Goal: Use online tool/utility: Utilize a website feature to perform a specific function

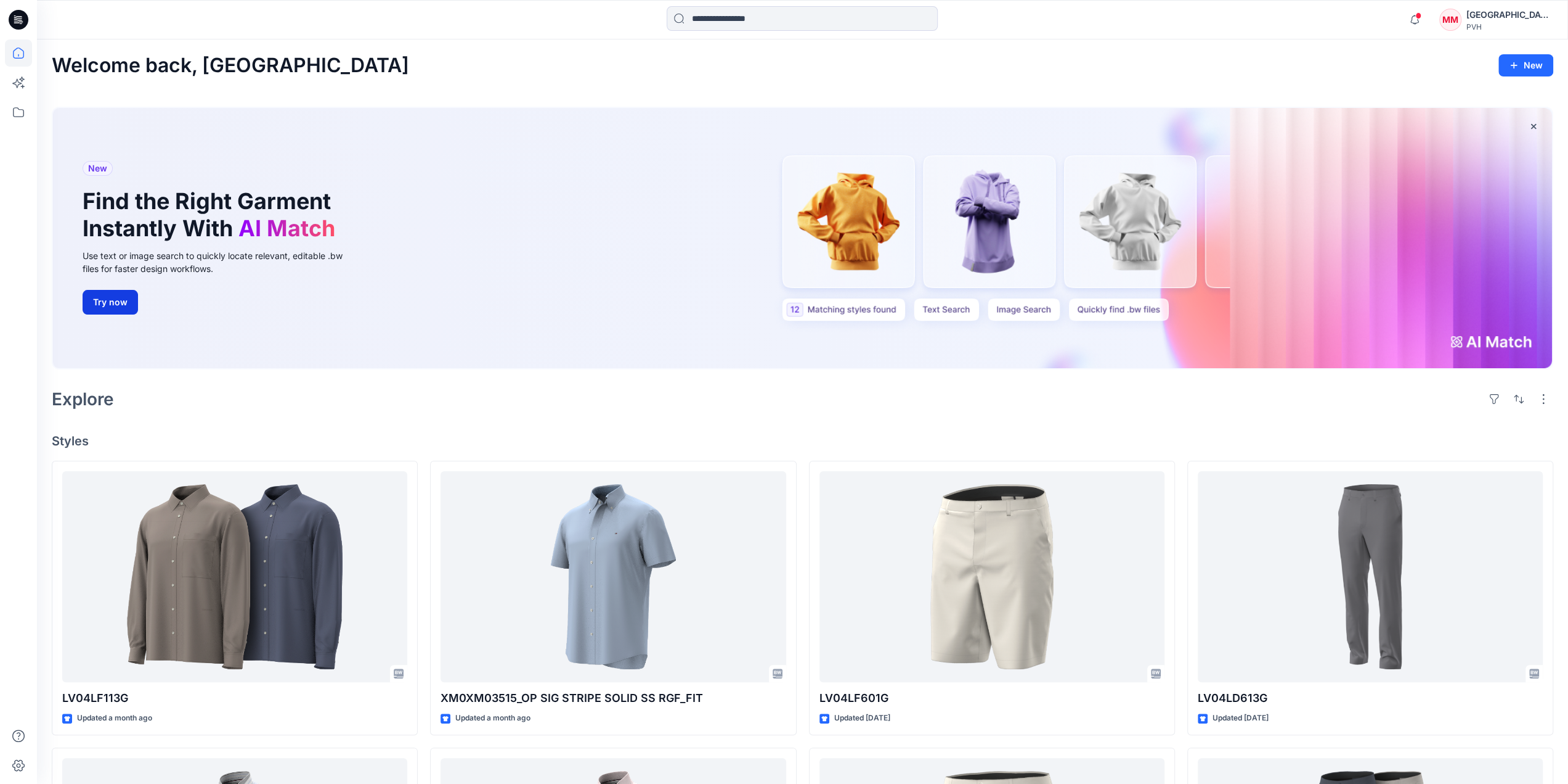
click at [118, 301] on button "Try now" at bounding box center [110, 302] width 56 height 25
click at [1538, 68] on button "New" at bounding box center [1526, 65] width 55 height 23
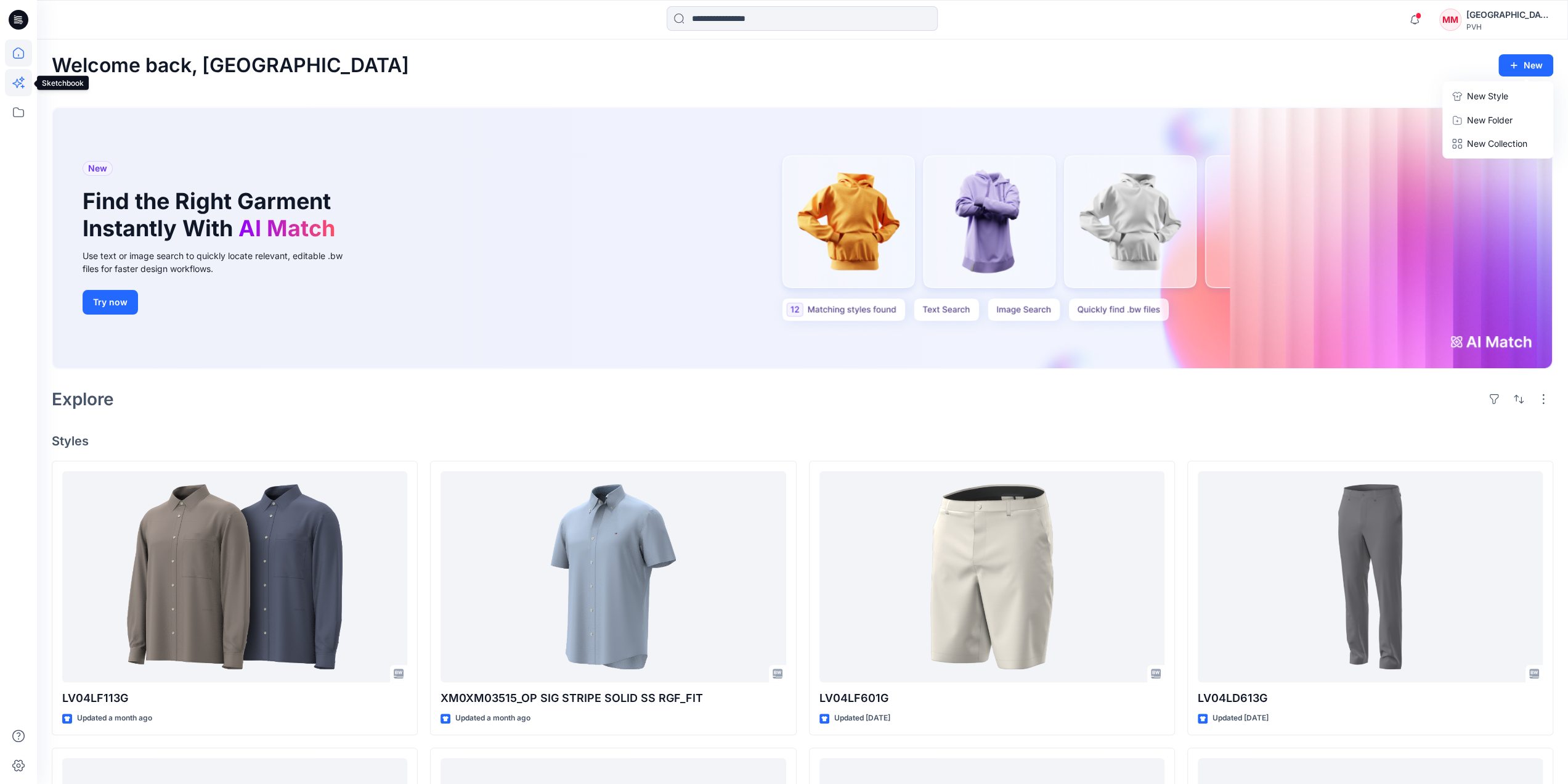
click at [19, 86] on icon at bounding box center [18, 82] width 27 height 27
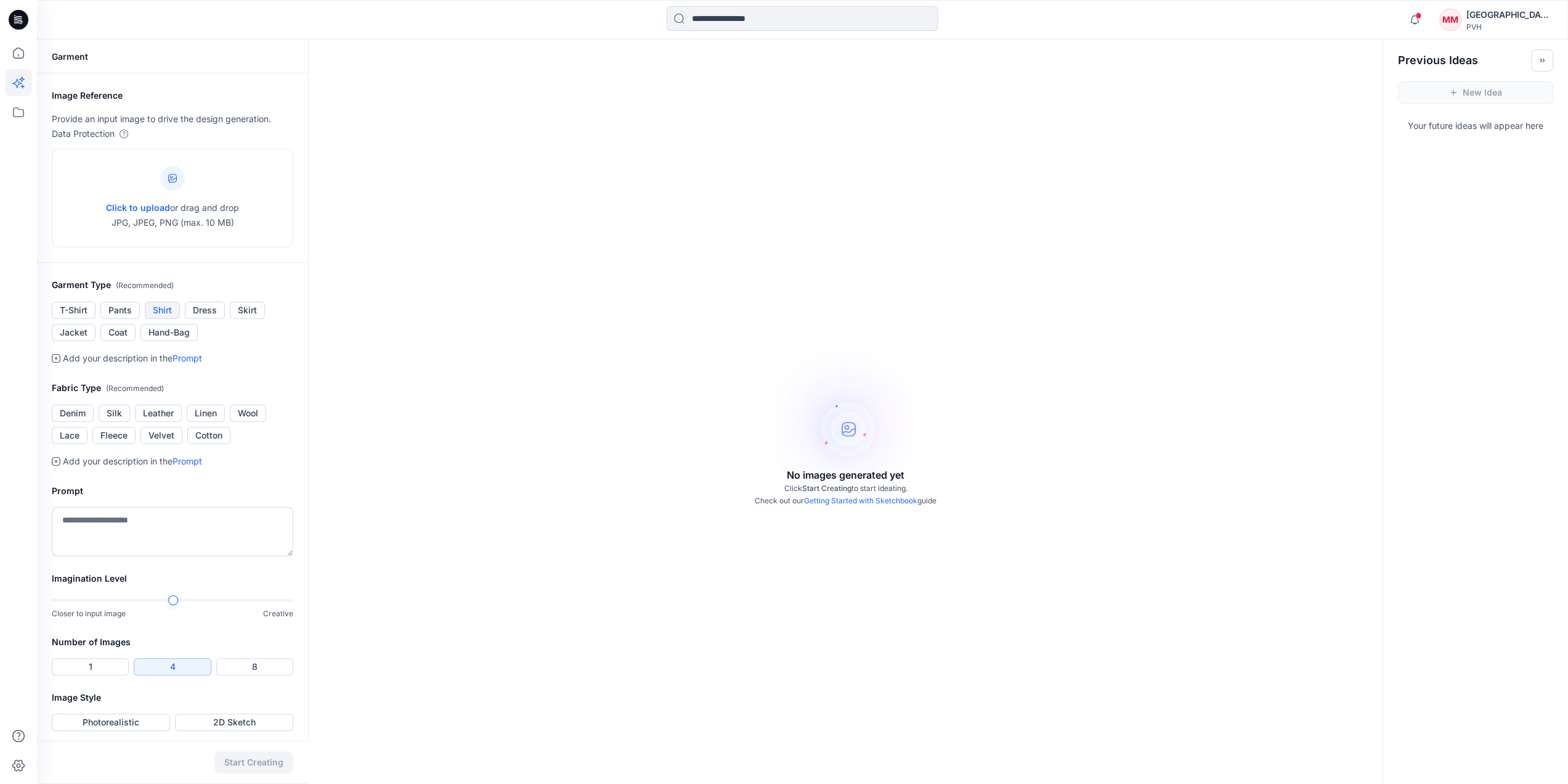
click at [164, 311] on button "Shirt" at bounding box center [161, 310] width 35 height 17
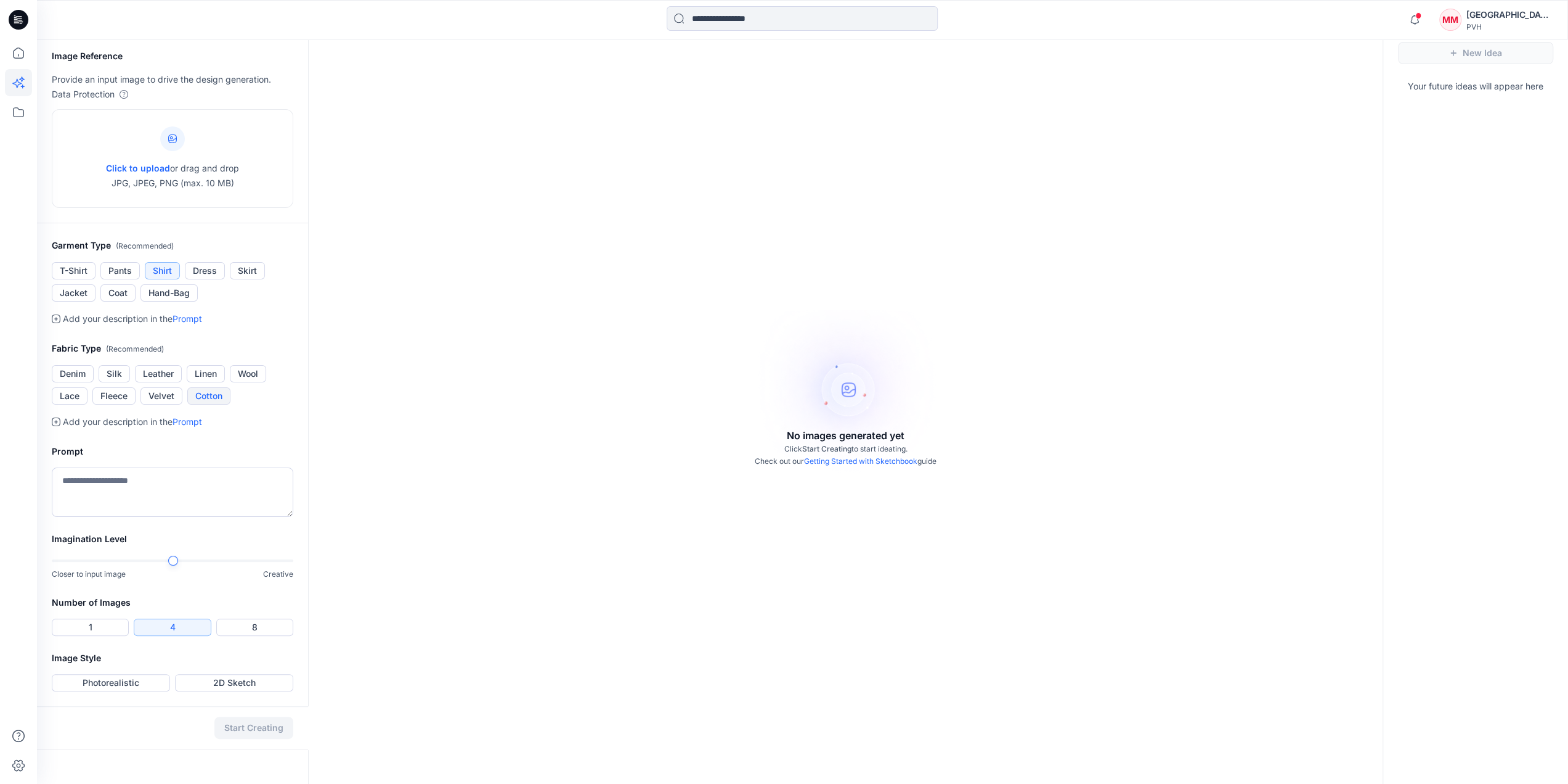
click at [221, 392] on button "Cotton" at bounding box center [209, 396] width 43 height 17
click at [76, 480] on textarea at bounding box center [173, 492] width 242 height 49
click at [177, 136] on div at bounding box center [173, 139] width 25 height 25
type input "**********"
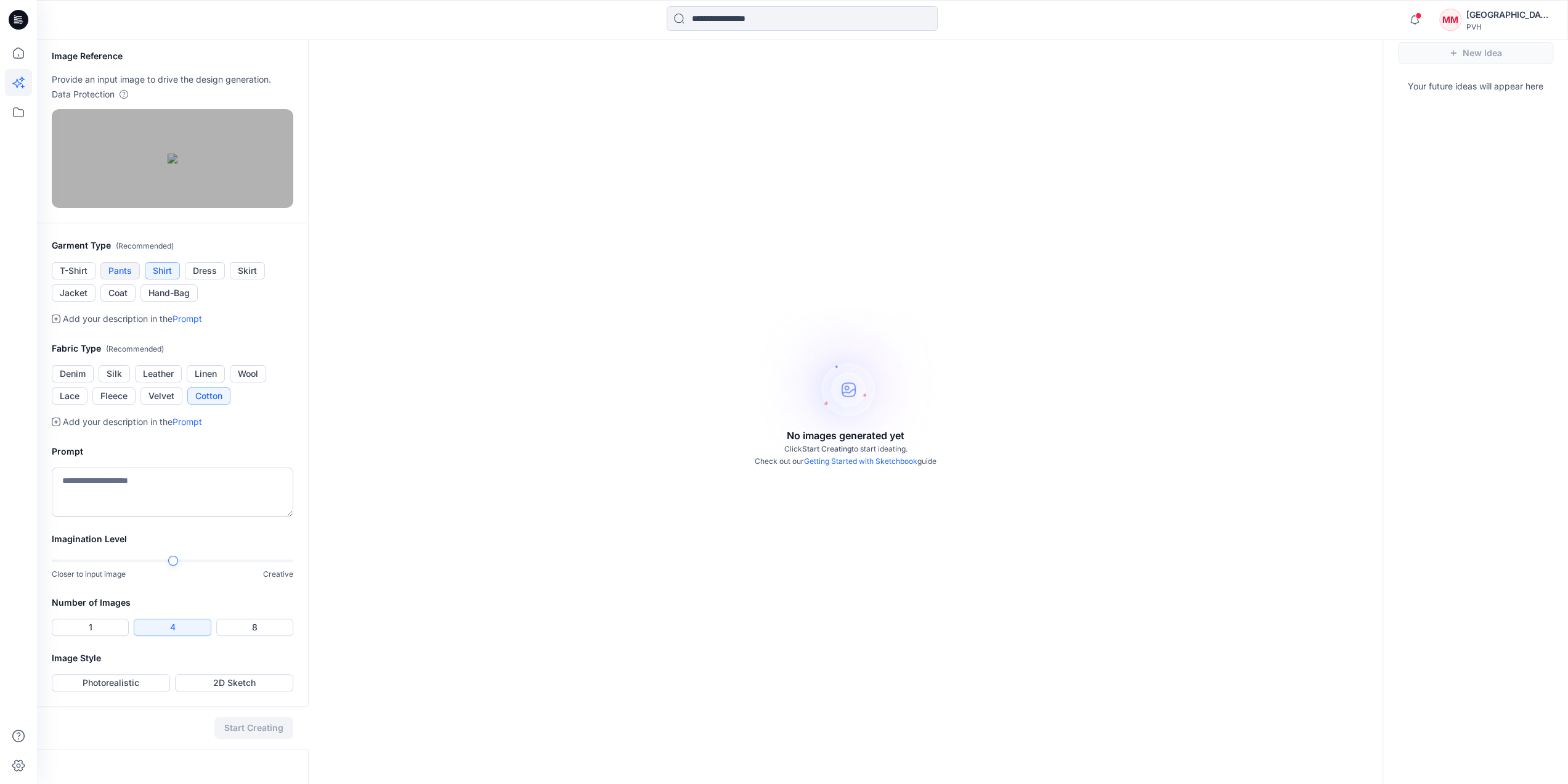
click at [118, 280] on button "Pants" at bounding box center [120, 270] width 40 height 17
click at [67, 517] on textarea at bounding box center [173, 492] width 242 height 49
click at [72, 513] on textarea at bounding box center [173, 492] width 242 height 49
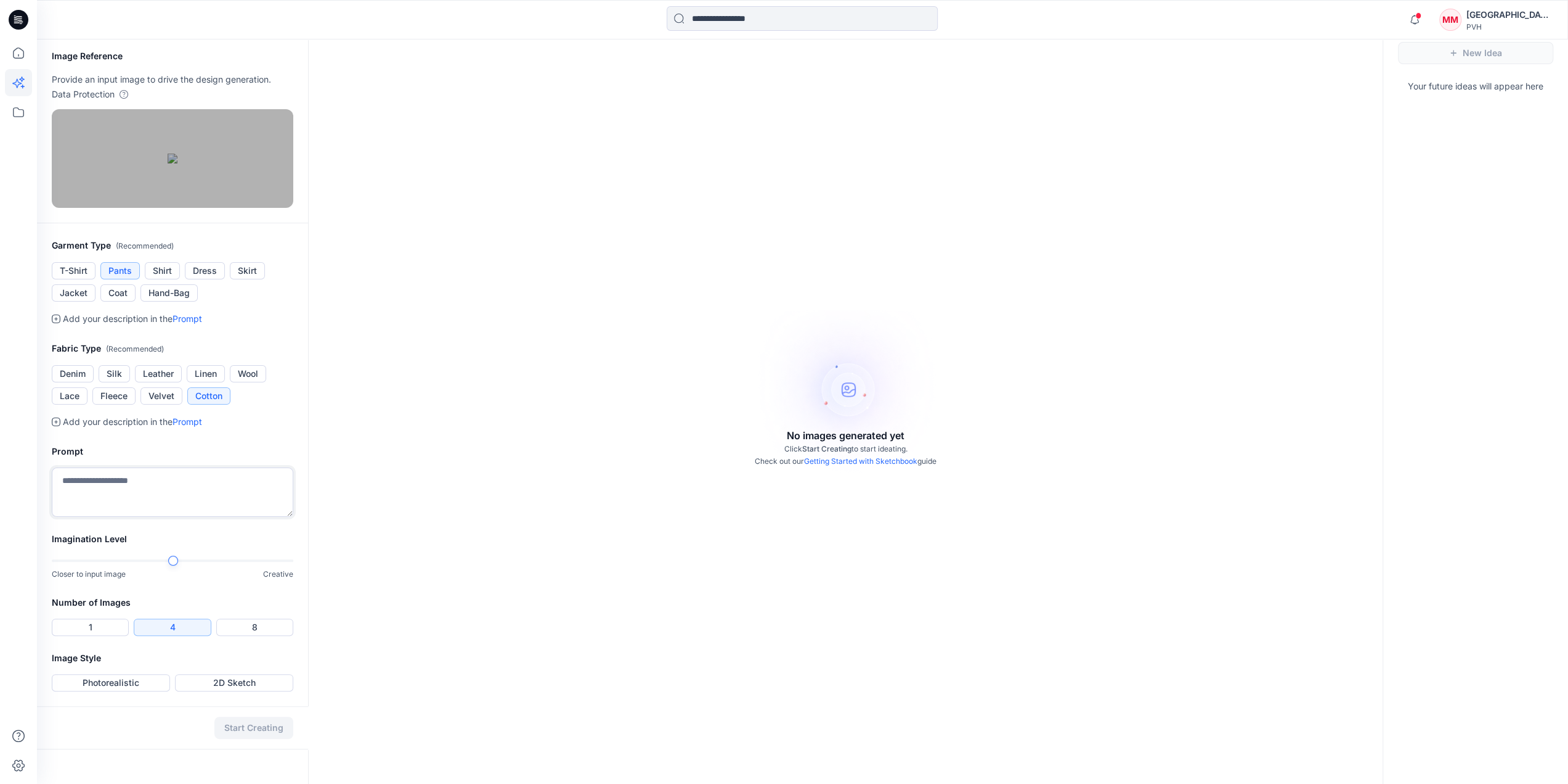
click at [292, 517] on textarea at bounding box center [173, 492] width 242 height 49
click at [127, 691] on button "Photorealistic" at bounding box center [110, 683] width 118 height 17
click at [233, 691] on button "2D Sketch" at bounding box center [233, 683] width 118 height 17
click at [243, 739] on button "Start Creating" at bounding box center [254, 728] width 79 height 23
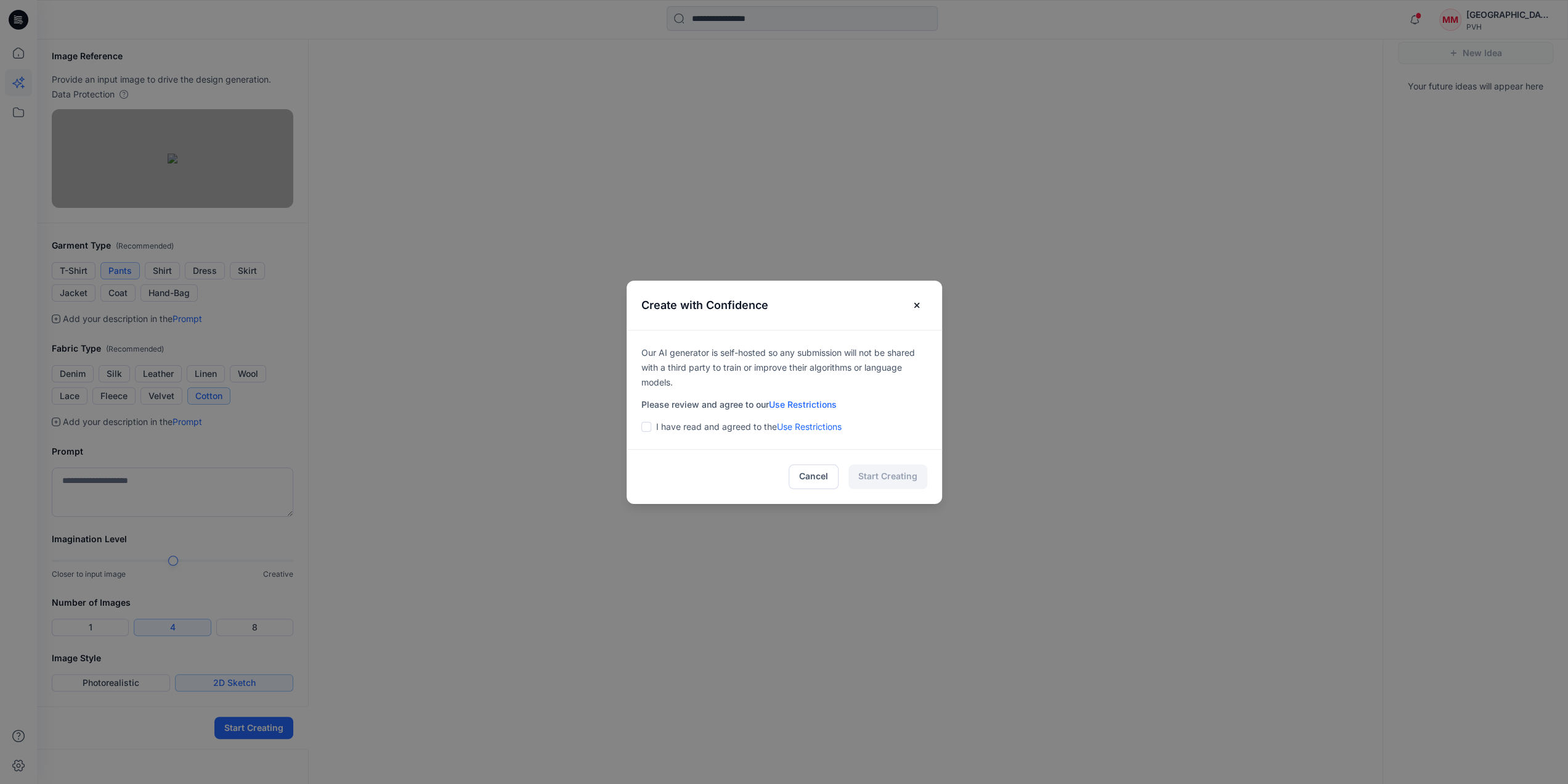
click at [651, 425] on span at bounding box center [647, 427] width 9 height 9
click at [878, 481] on button "Start Creating" at bounding box center [888, 477] width 79 height 25
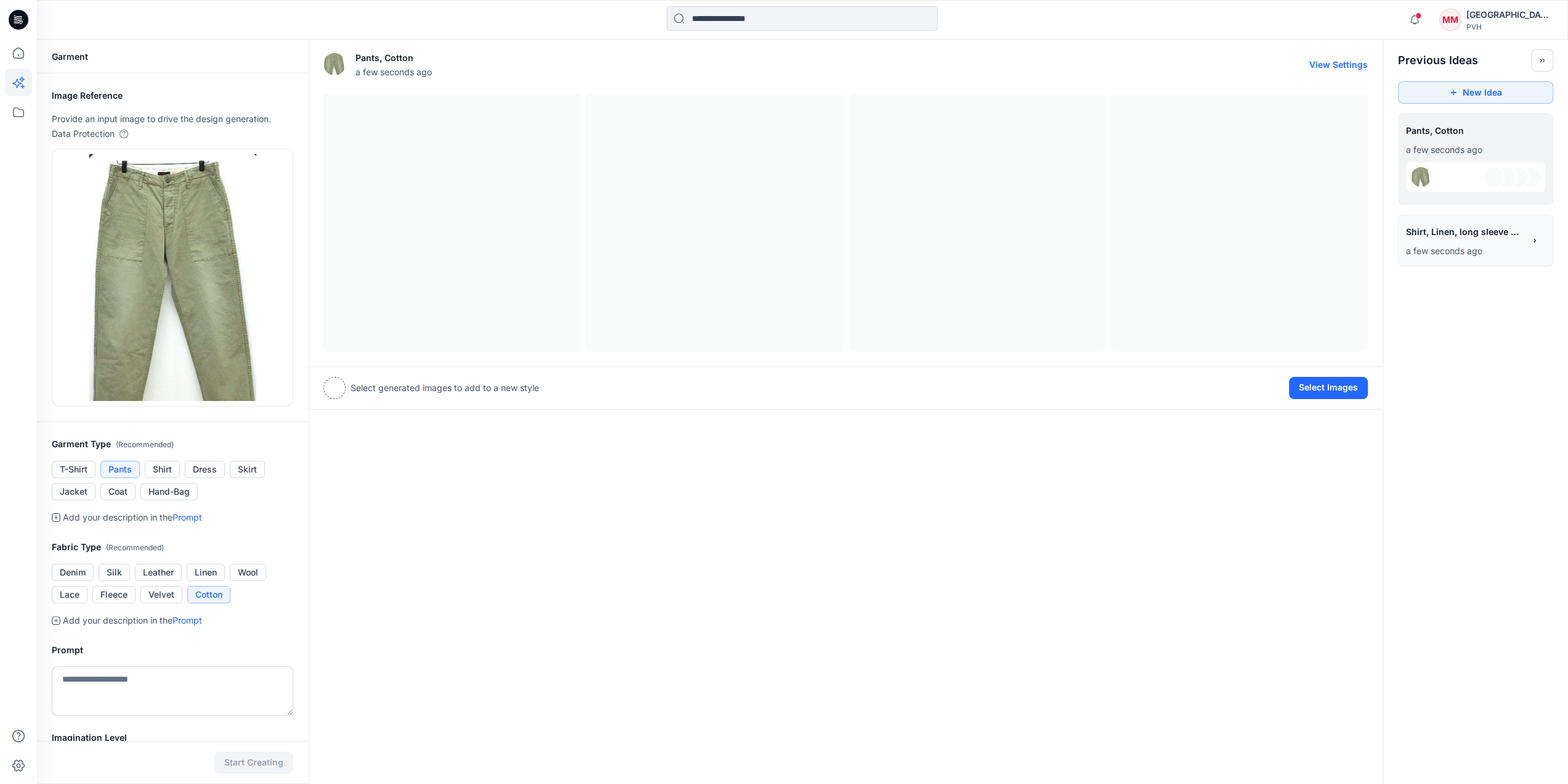
click at [443, 187] on div at bounding box center [846, 222] width 1045 height 258
click at [333, 388] on div at bounding box center [335, 388] width 23 height 23
click at [1323, 390] on button "Select Images" at bounding box center [1329, 388] width 79 height 23
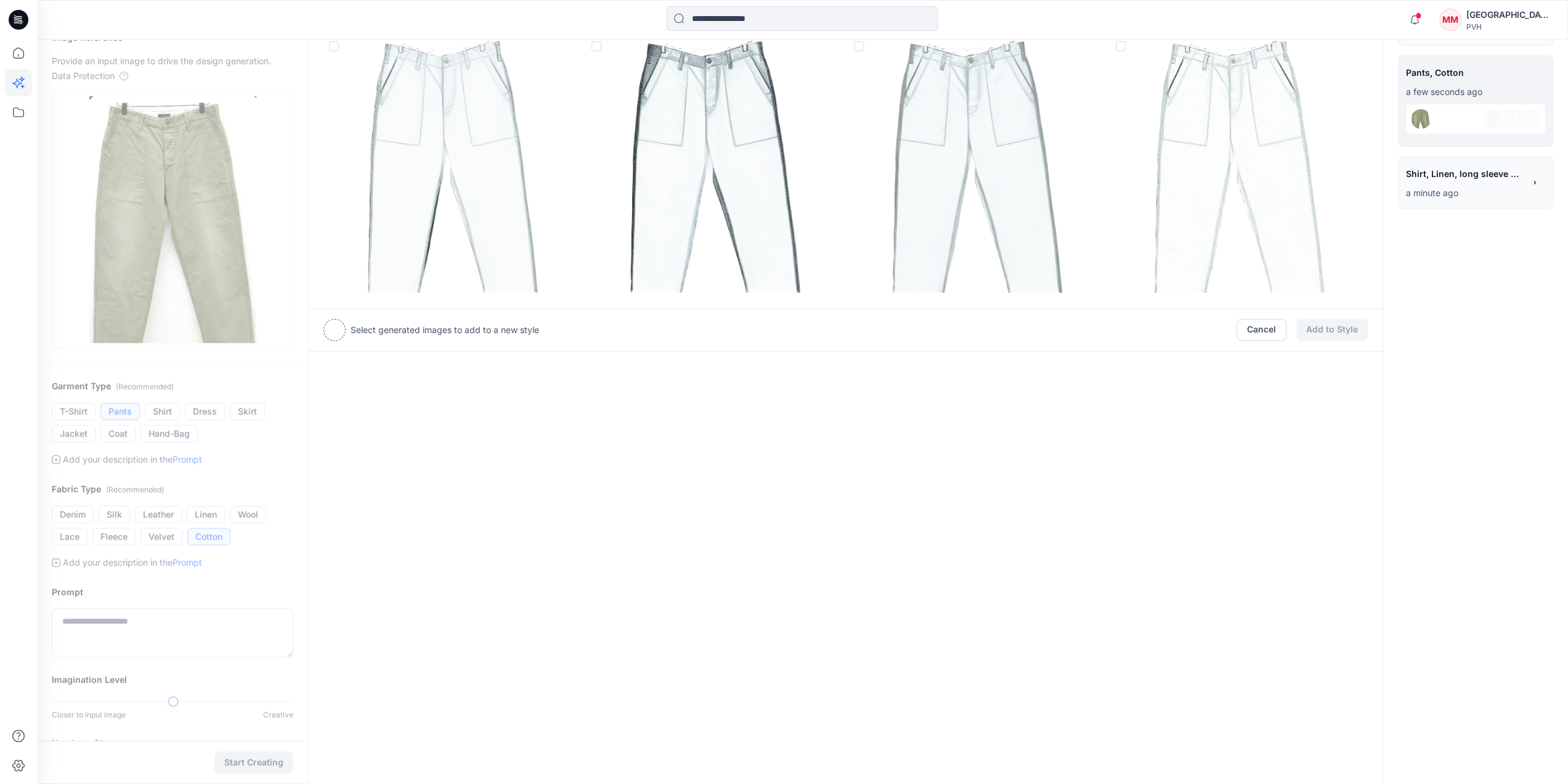
scroll to position [162, 0]
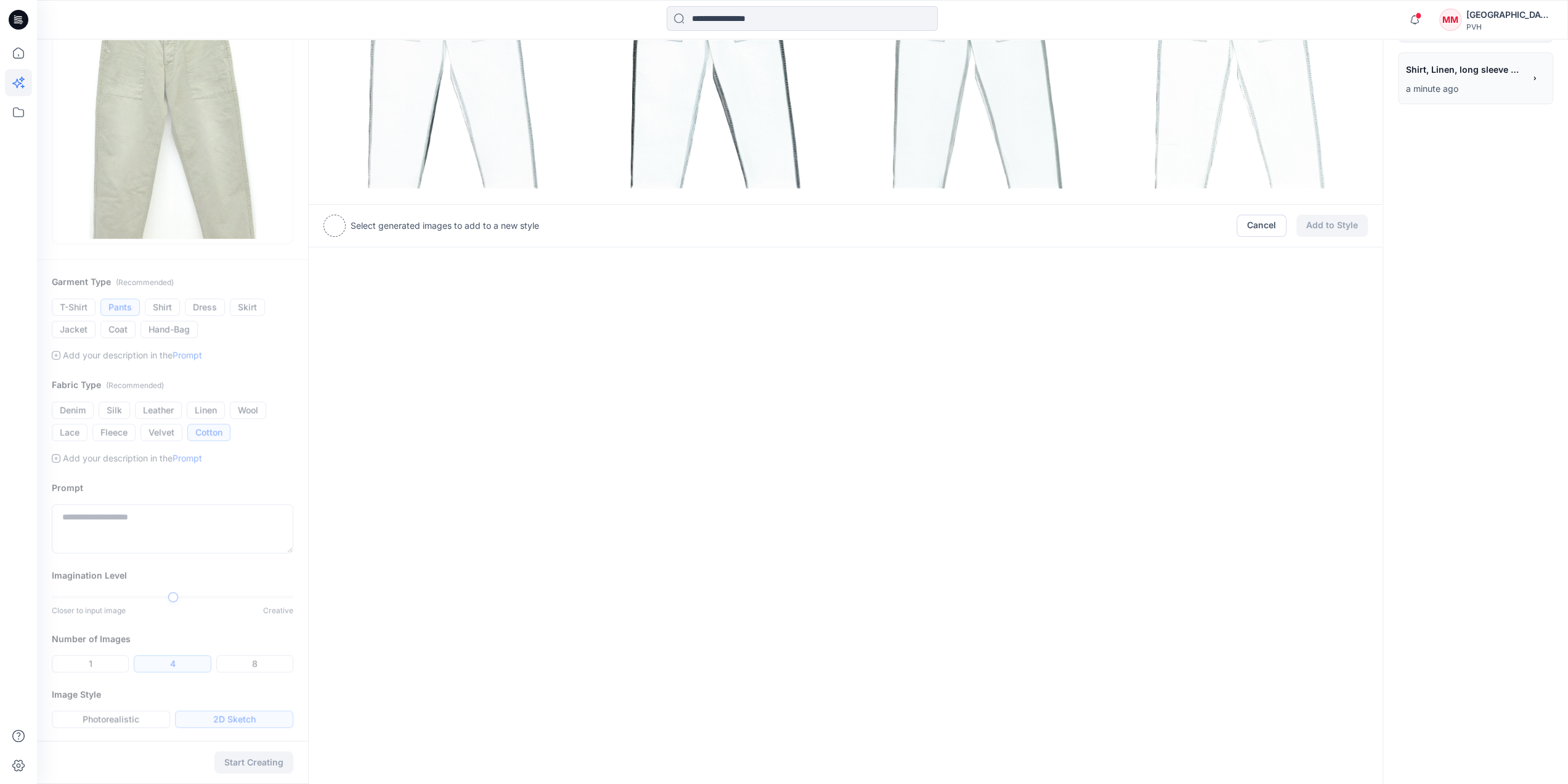
click at [109, 721] on div "Garment Image Reference Provide an input image to drive the design generation. …" at bounding box center [172, 310] width 271 height 865
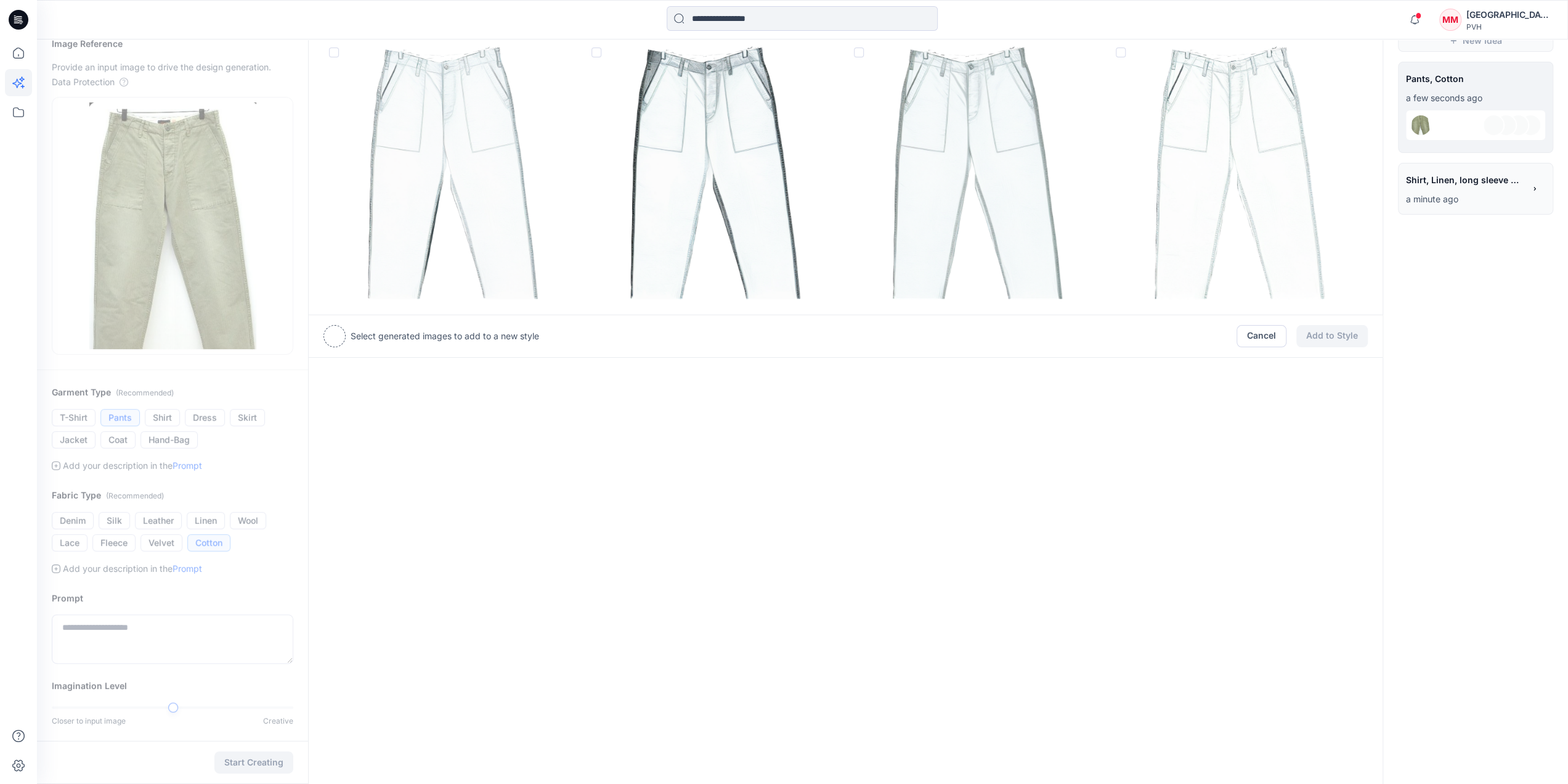
scroll to position [0, 0]
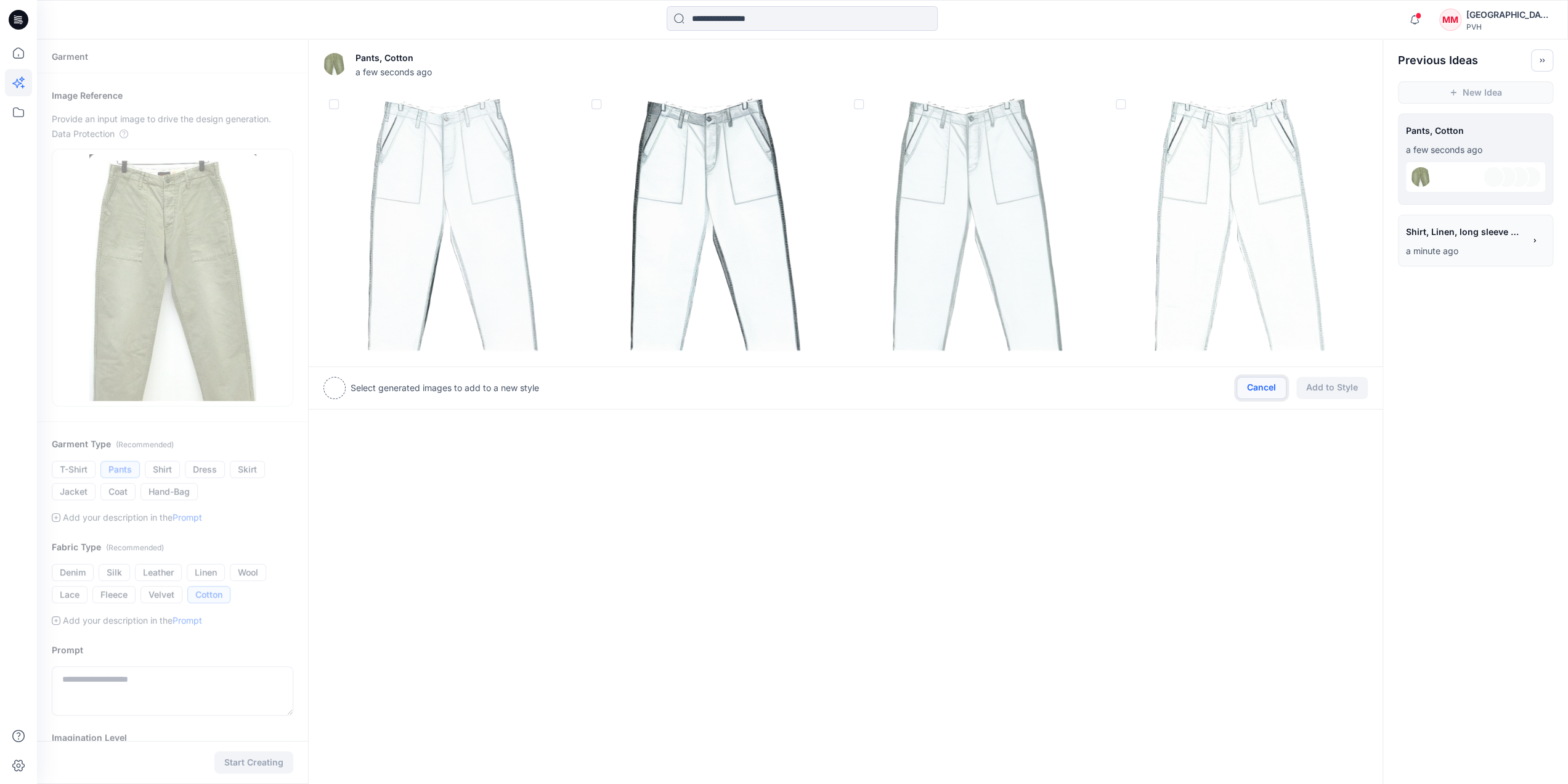
click at [1265, 388] on button "Cancel" at bounding box center [1261, 388] width 50 height 23
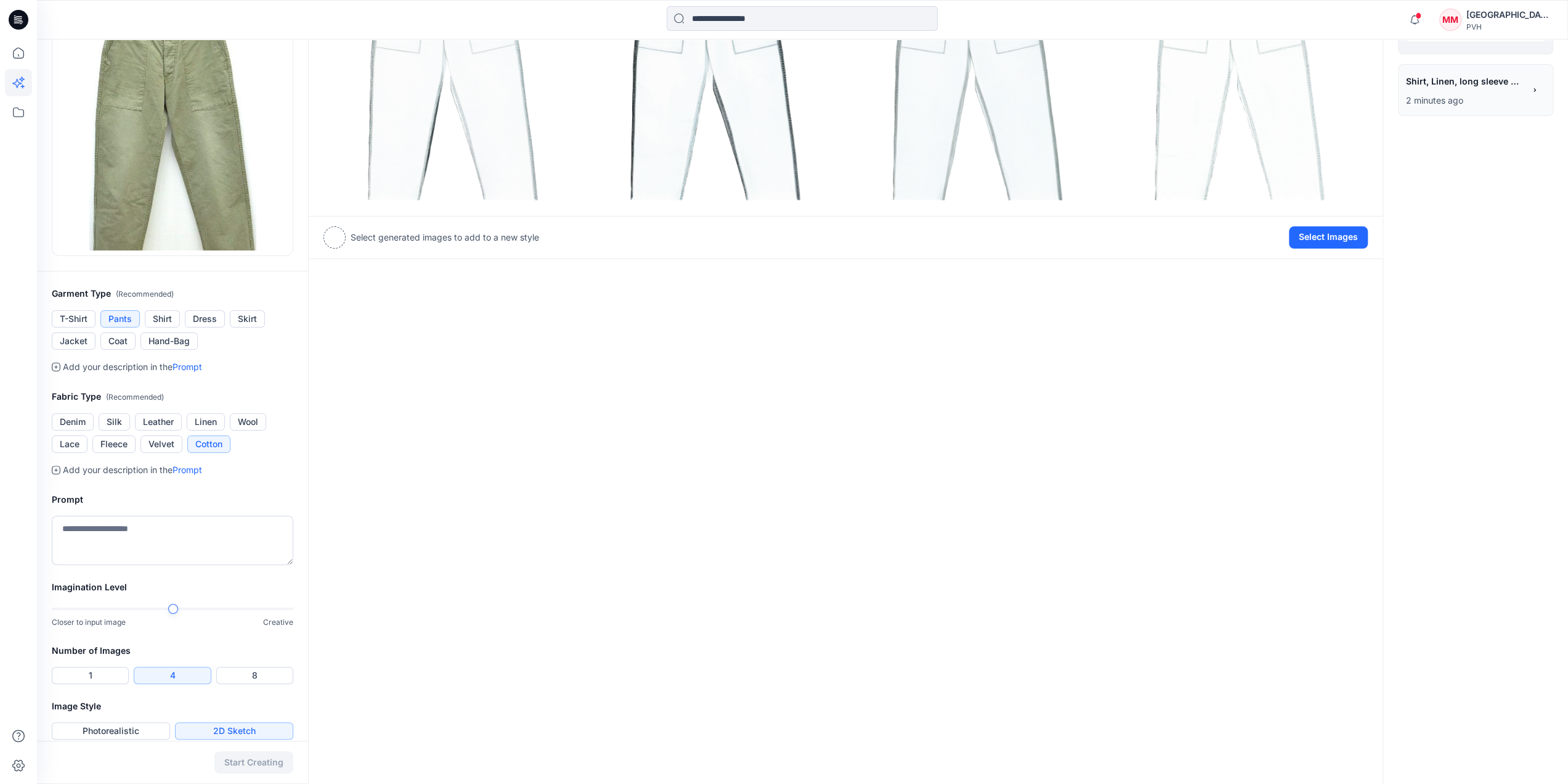
scroll to position [162, 0]
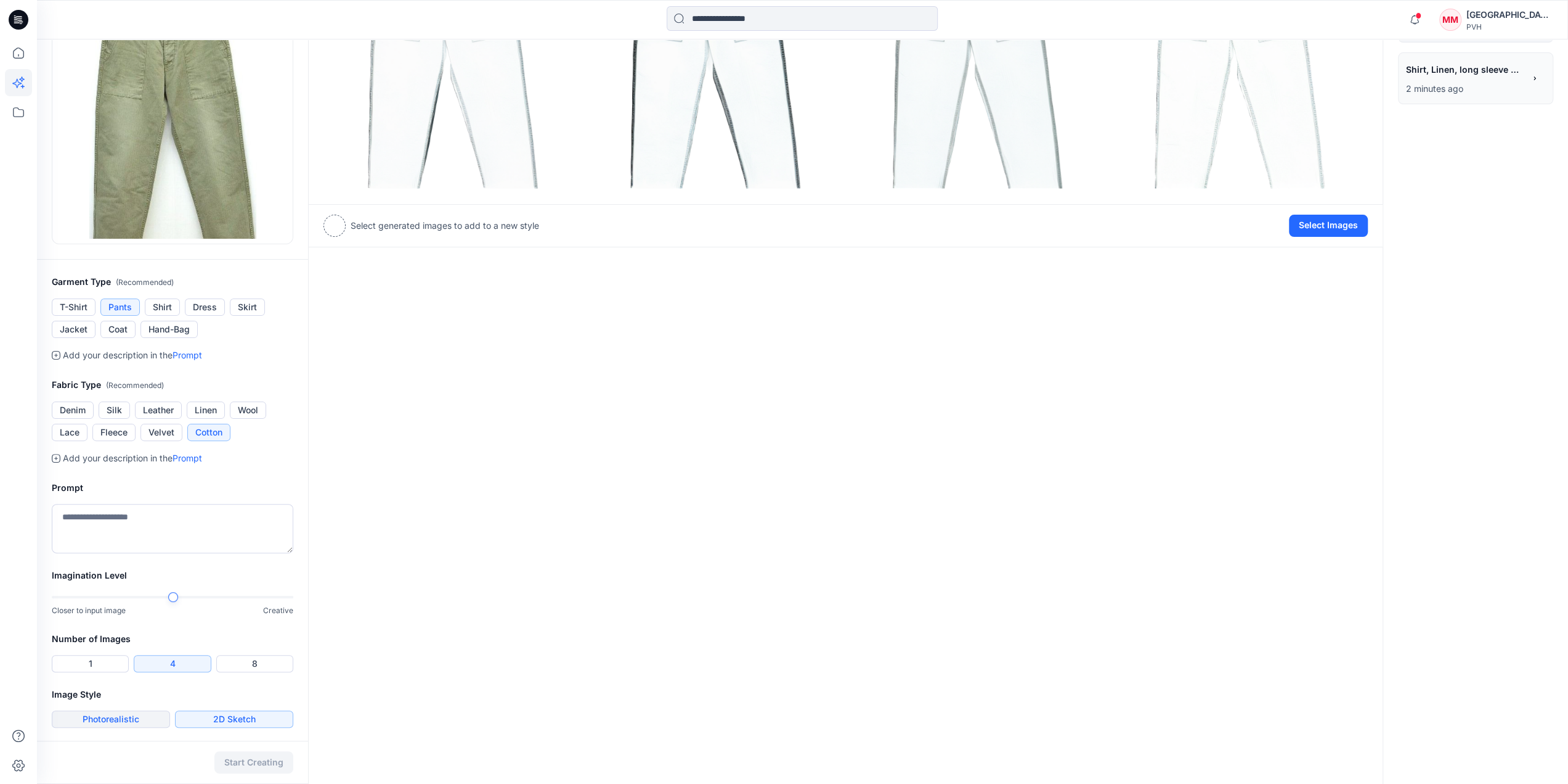
click at [113, 713] on button "Photorealistic" at bounding box center [110, 719] width 118 height 17
click at [246, 759] on button "Start Creating" at bounding box center [254, 762] width 79 height 23
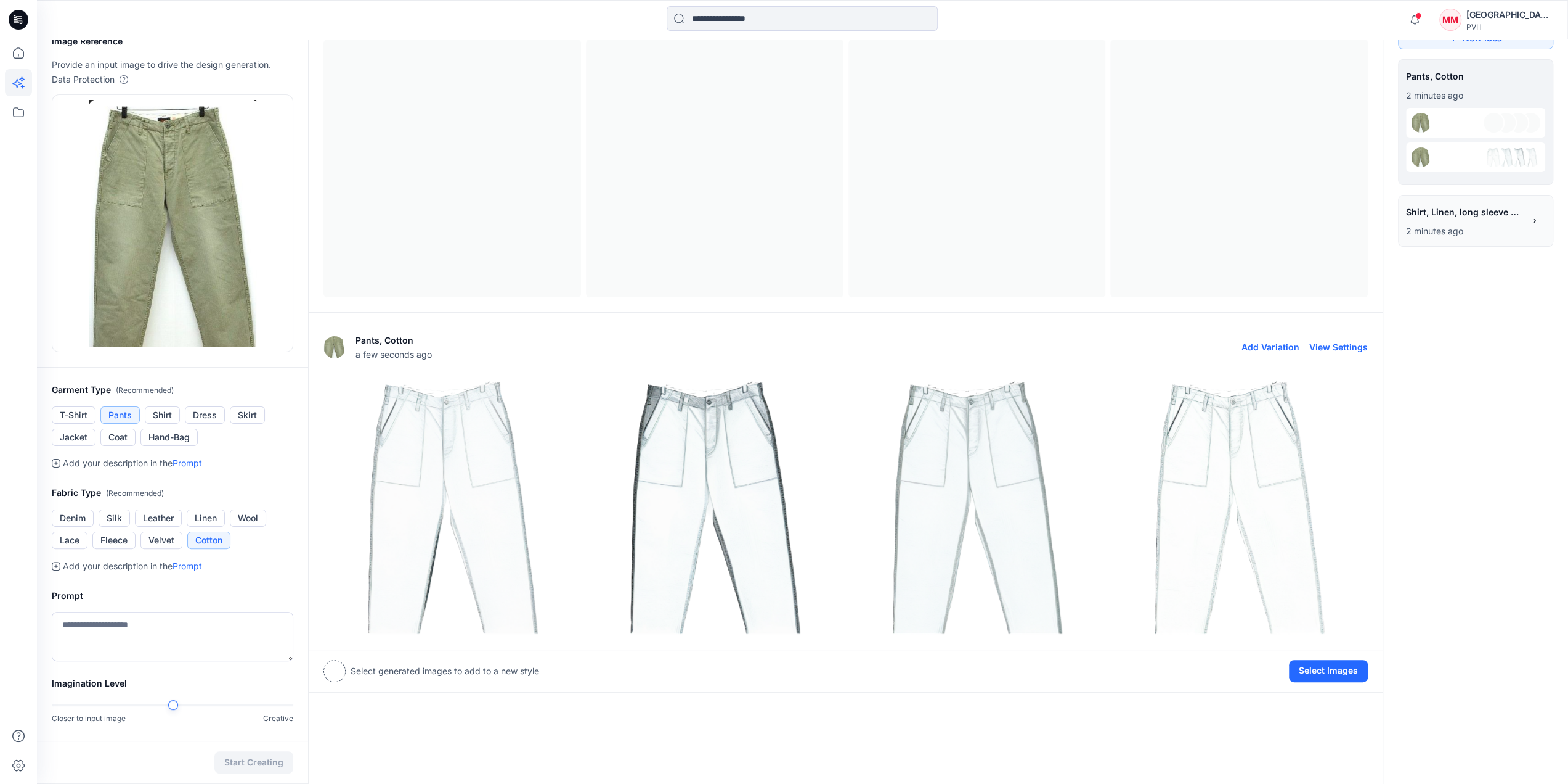
scroll to position [0, 0]
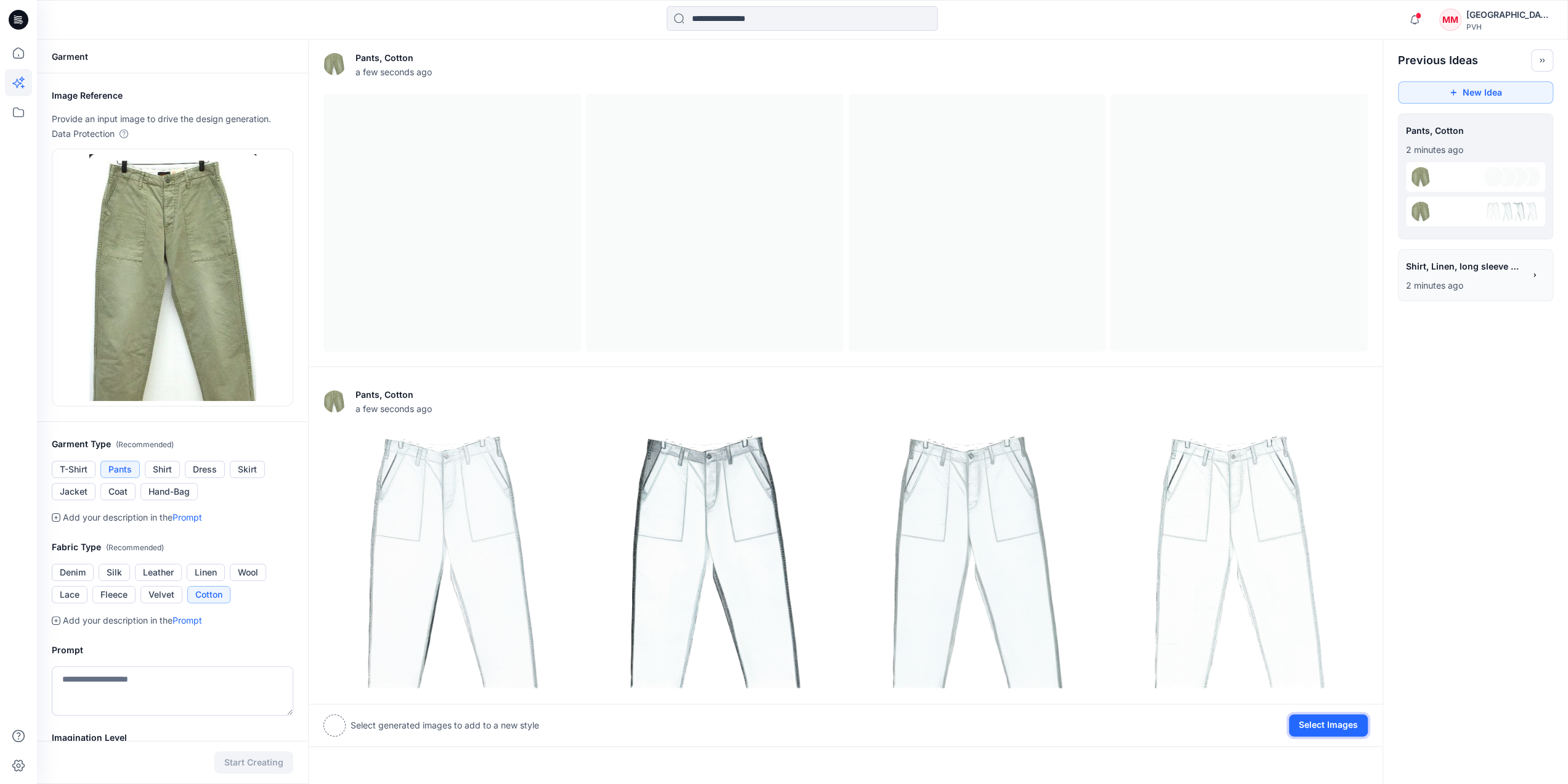
click at [1338, 724] on button "Select Images" at bounding box center [1329, 725] width 79 height 23
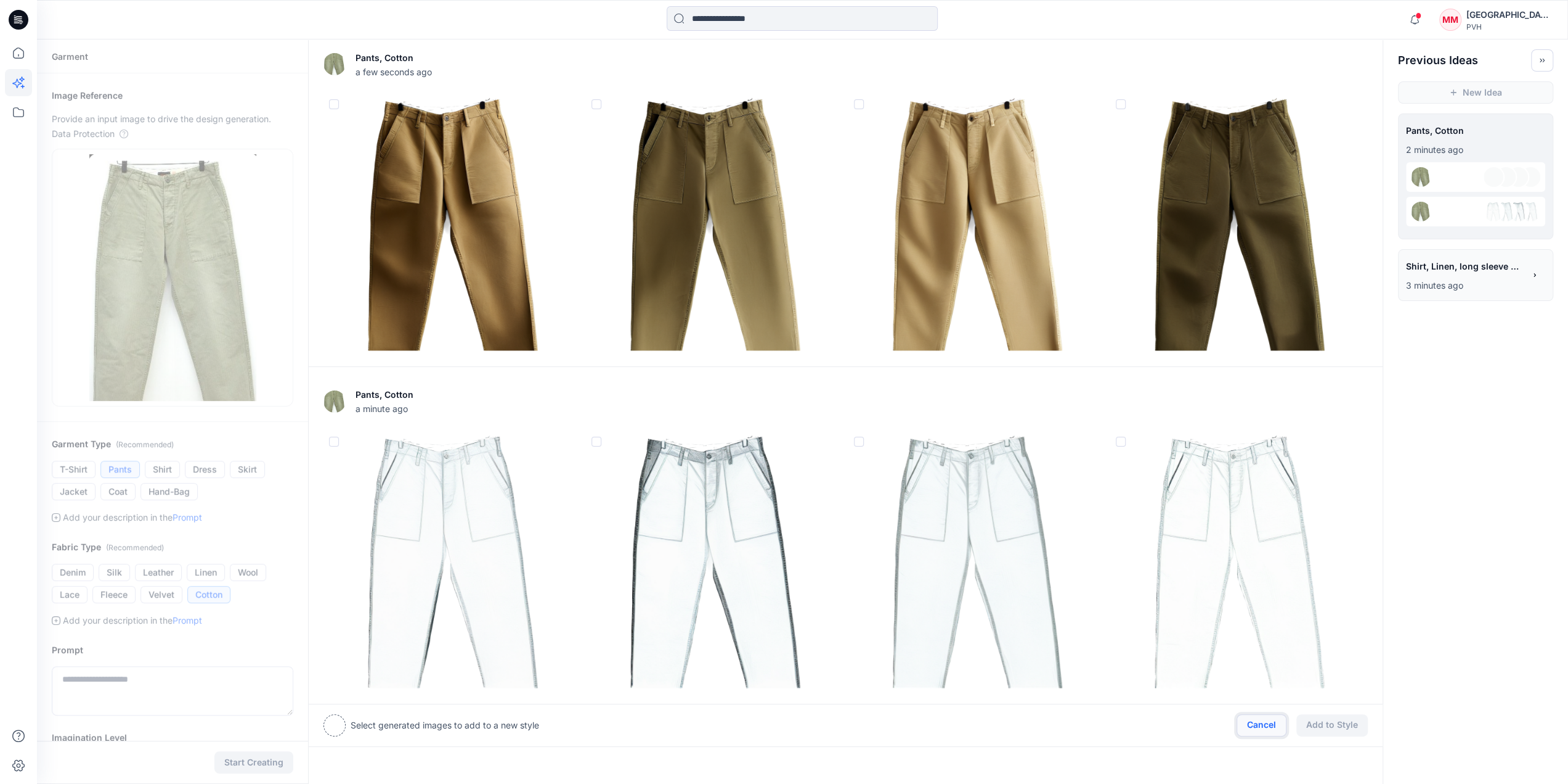
click at [1256, 724] on button "Cancel" at bounding box center [1261, 725] width 50 height 23
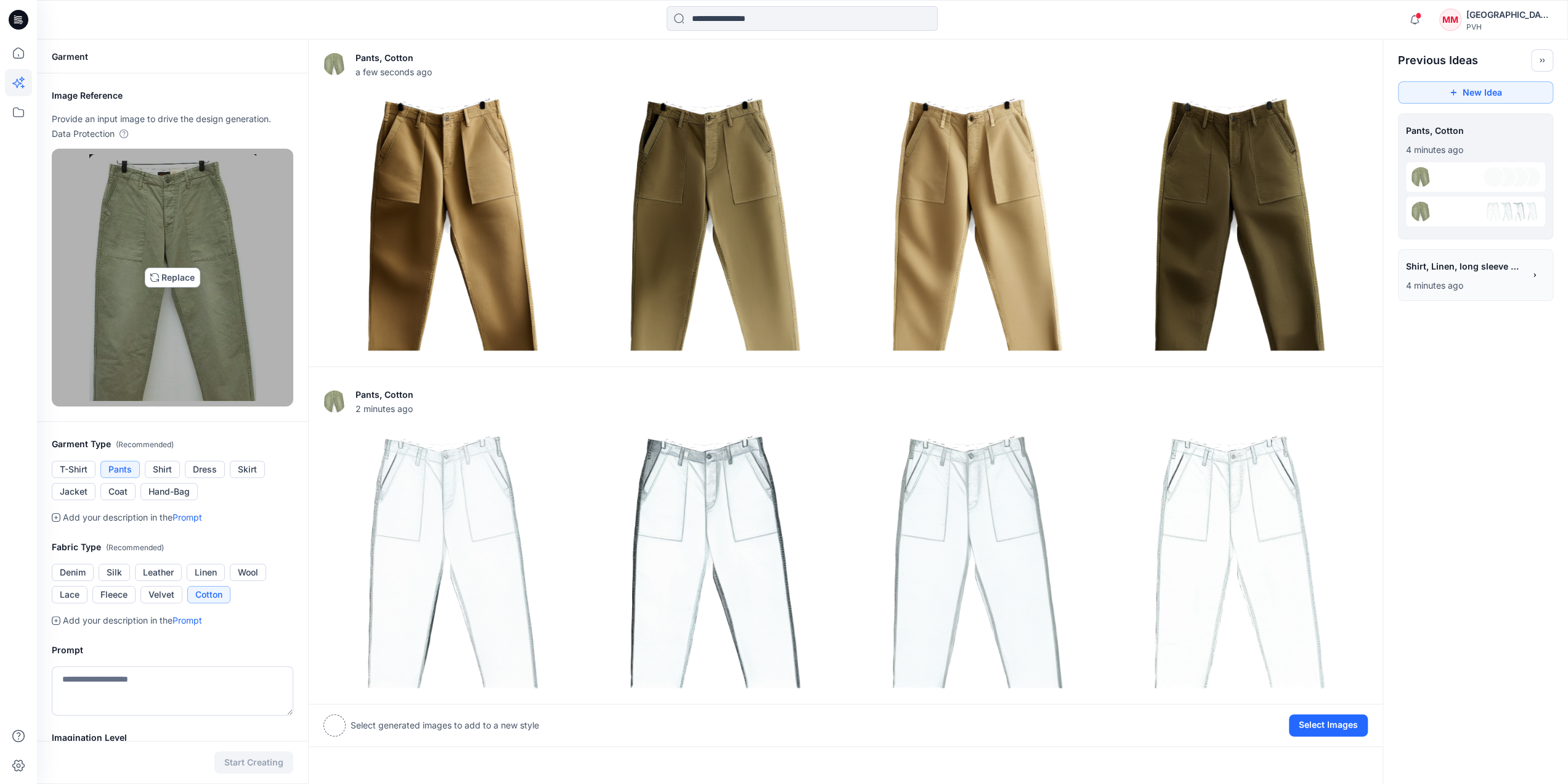
click at [166, 275] on img at bounding box center [173, 277] width 167 height 247
type input "**********"
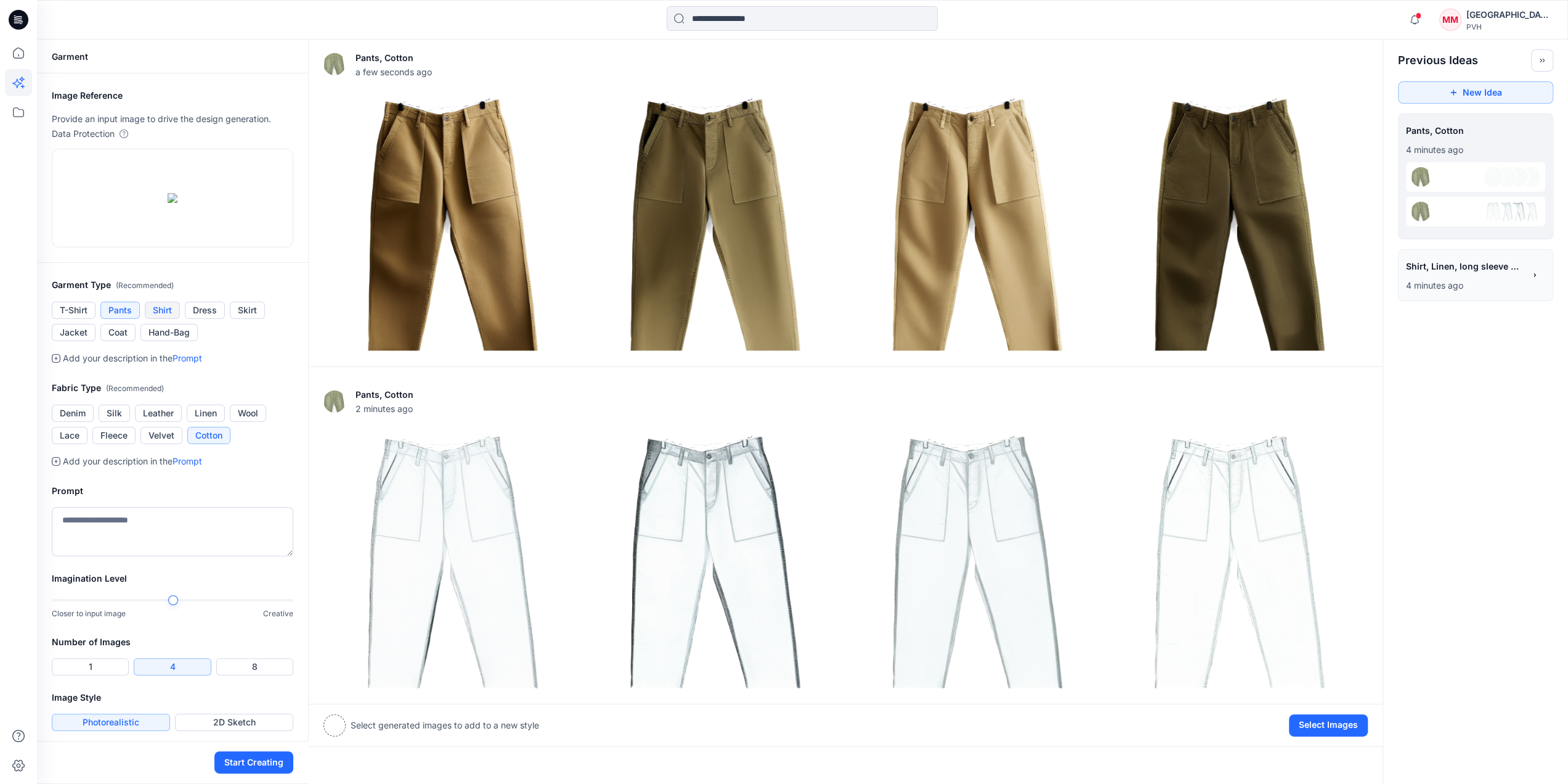
click at [165, 312] on button "Shirt" at bounding box center [161, 310] width 35 height 17
click at [80, 518] on textarea at bounding box center [173, 532] width 242 height 49
type textarea "**********"
click at [202, 414] on button "Linen" at bounding box center [206, 413] width 38 height 17
click at [55, 356] on icon at bounding box center [56, 358] width 8 height 9
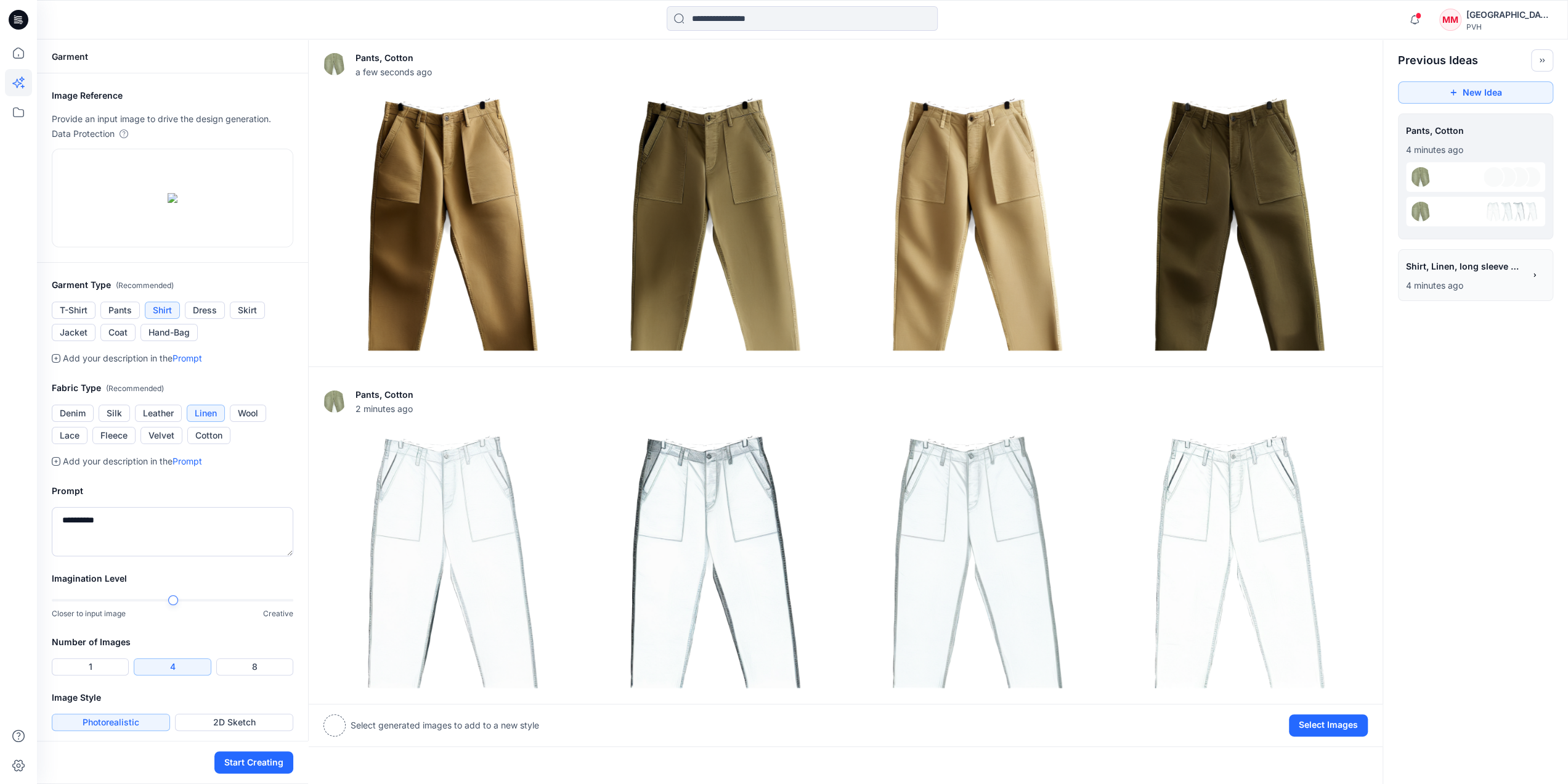
click at [194, 357] on link "Prompt" at bounding box center [187, 357] width 29 height 10
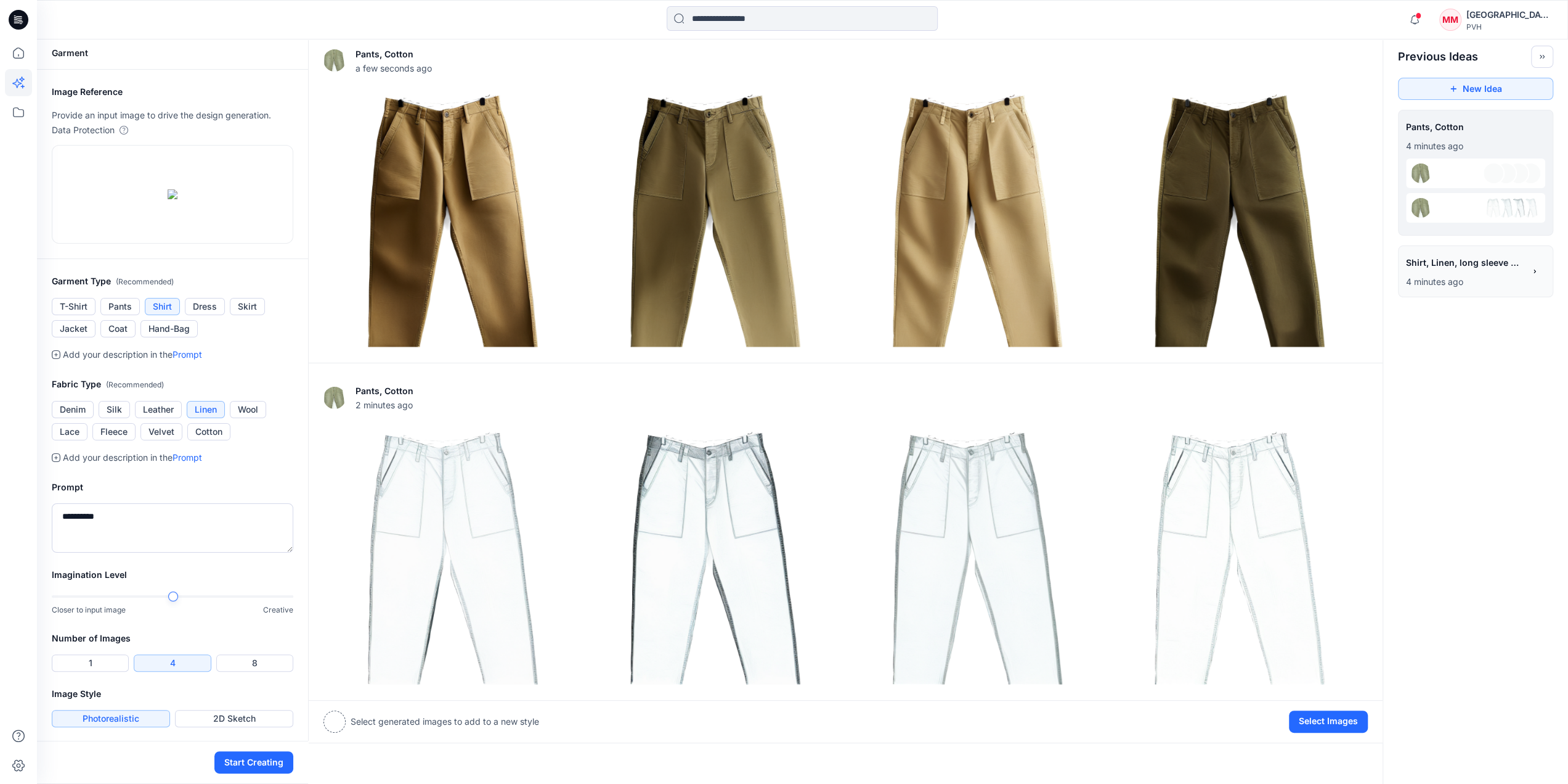
click at [104, 719] on button "Photorealistic" at bounding box center [110, 718] width 118 height 17
click at [253, 761] on button "Start Creating" at bounding box center [254, 762] width 79 height 23
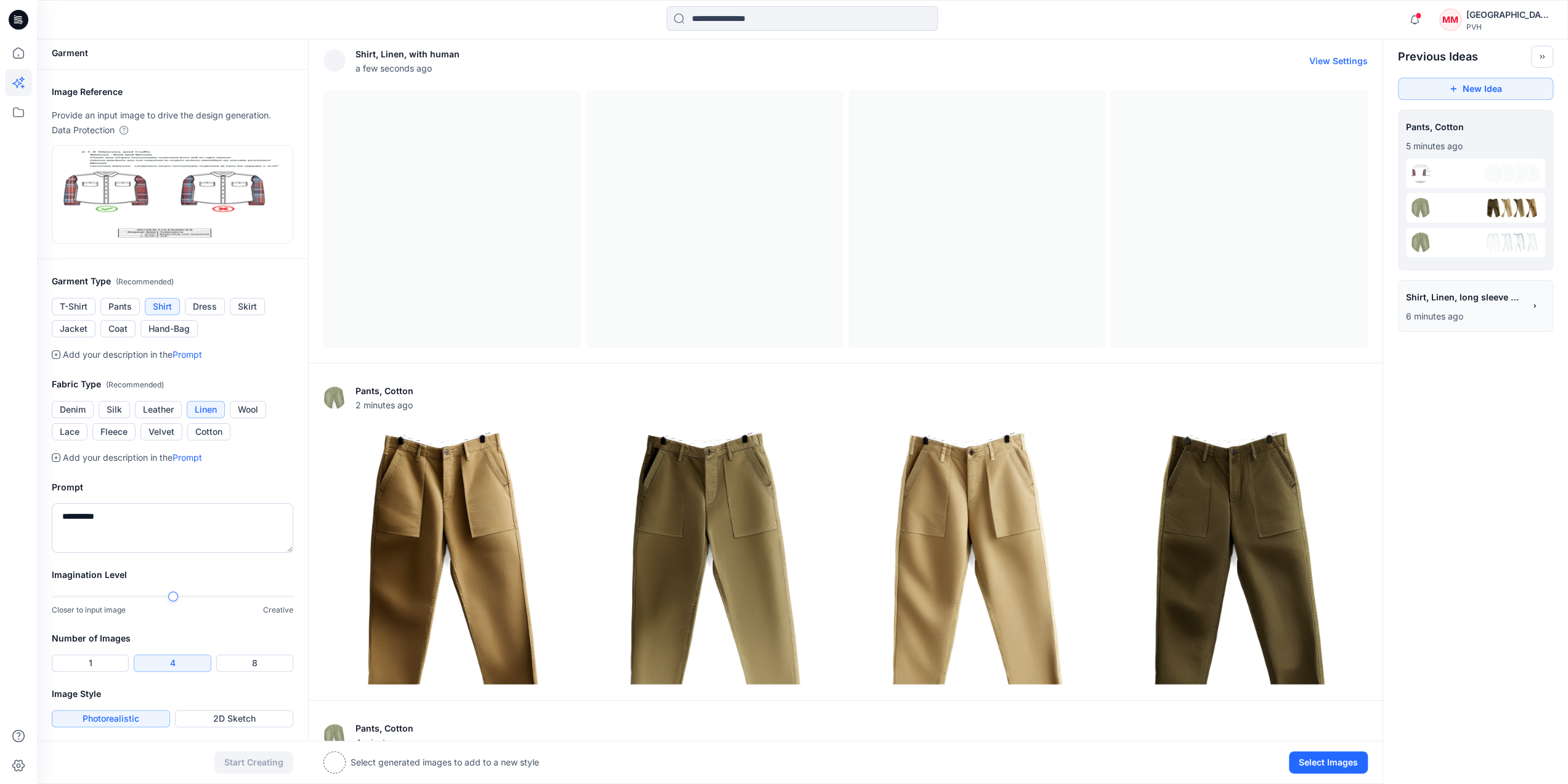
scroll to position [5, 0]
click at [1326, 766] on button "Select Images" at bounding box center [1329, 762] width 79 height 23
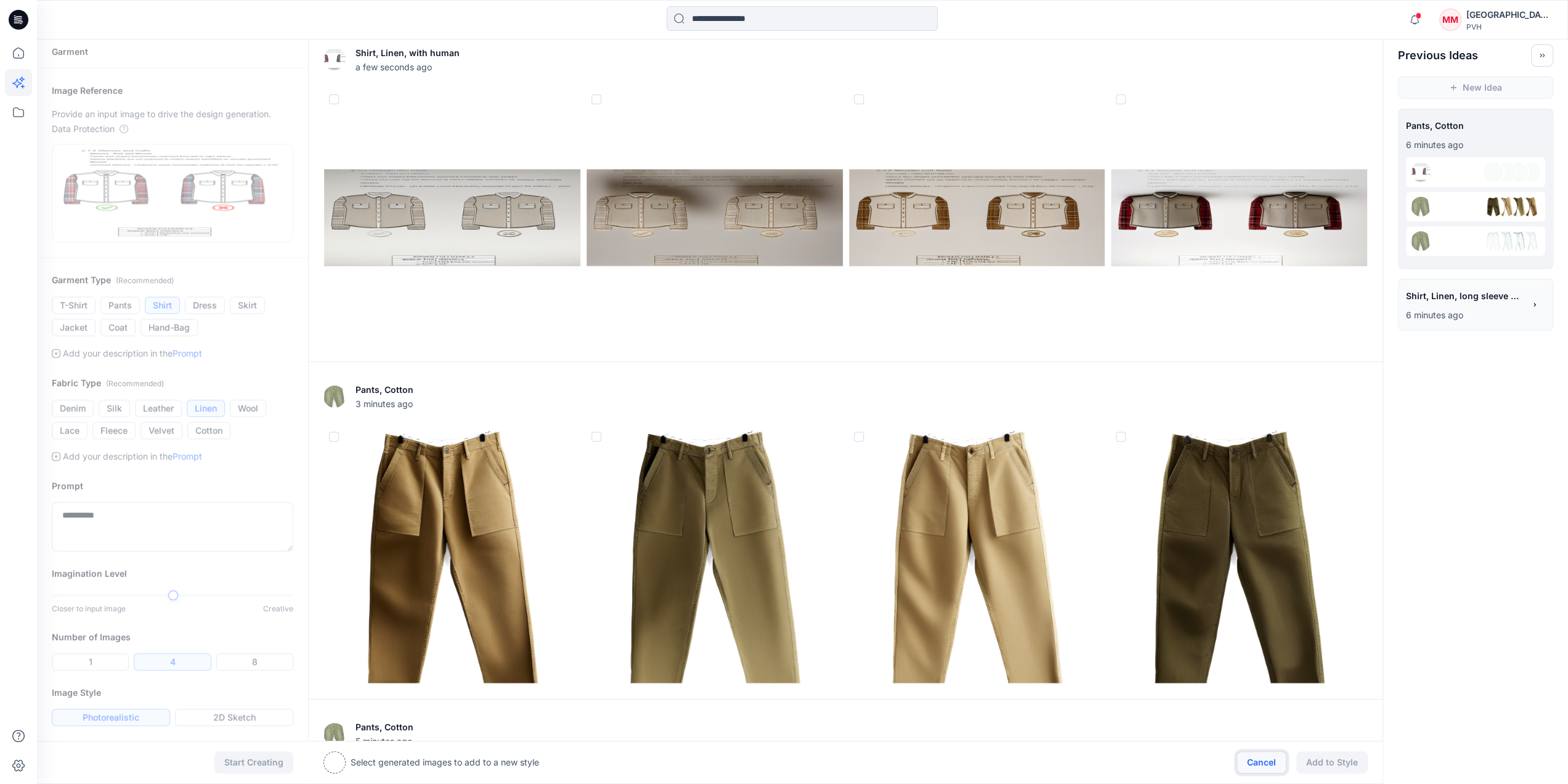
click at [1257, 761] on button "Cancel" at bounding box center [1261, 762] width 50 height 23
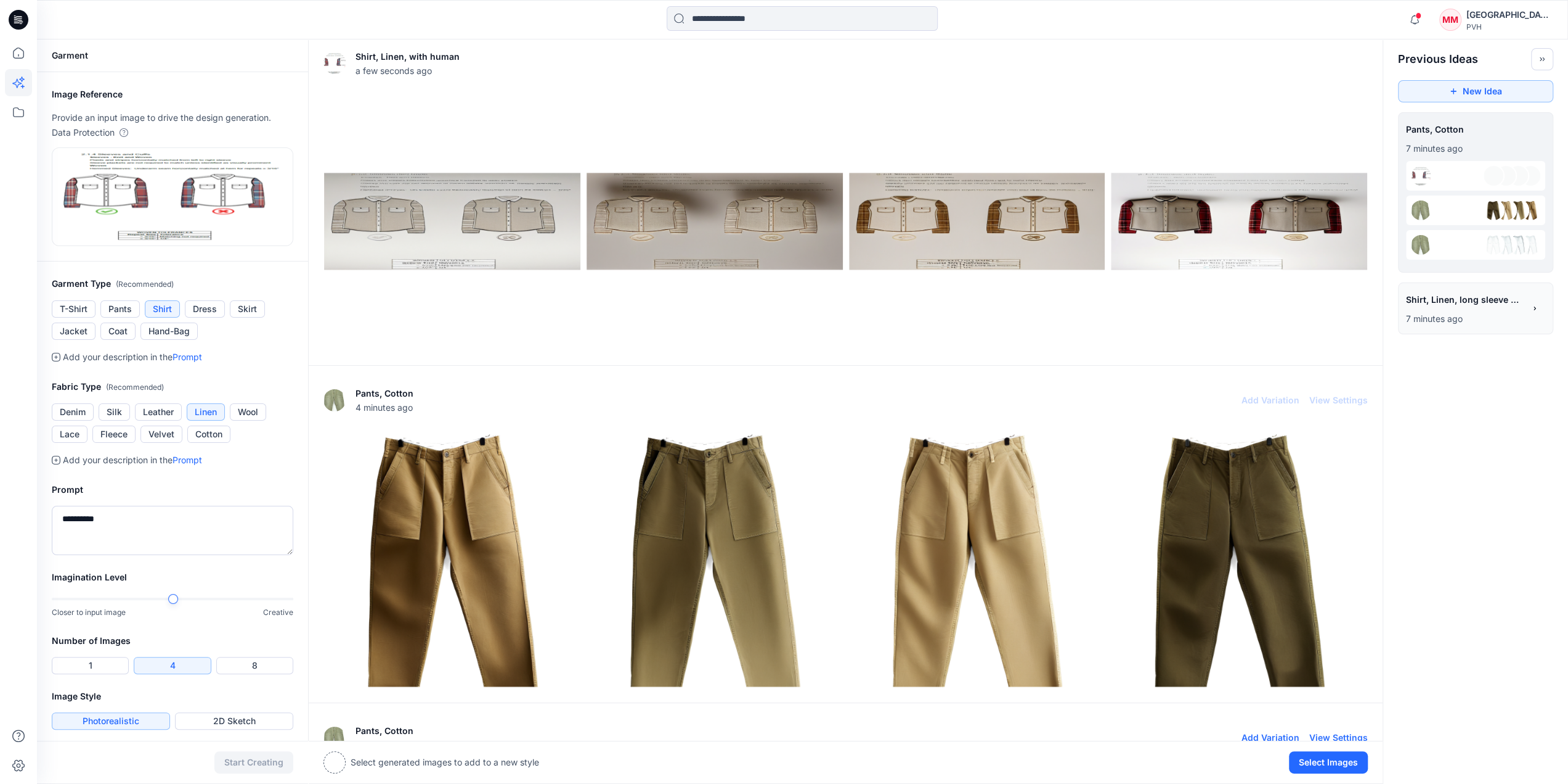
scroll to position [0, 0]
click at [22, 765] on icon at bounding box center [18, 765] width 27 height 27
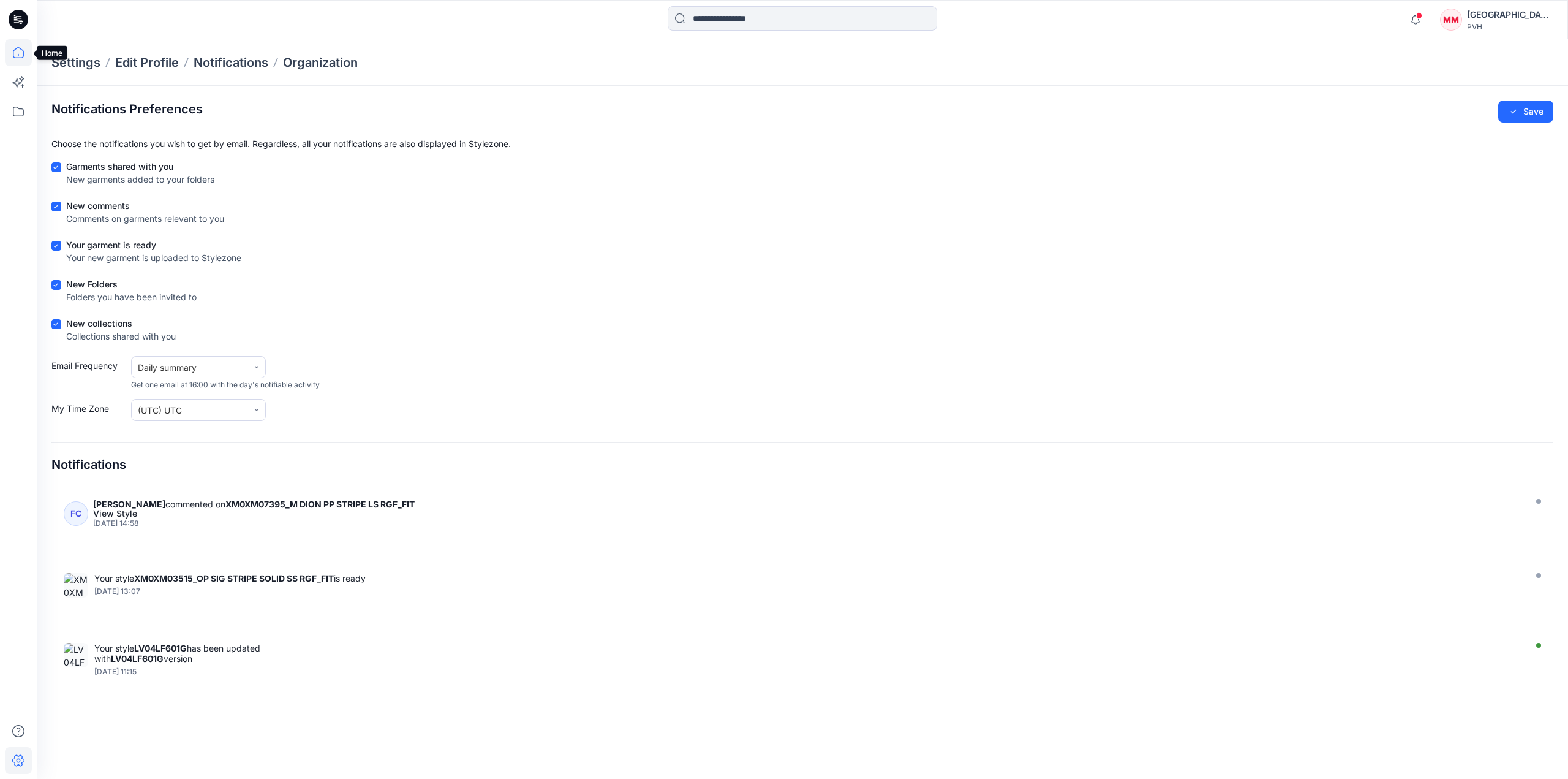
click at [16, 54] on icon at bounding box center [18, 53] width 27 height 27
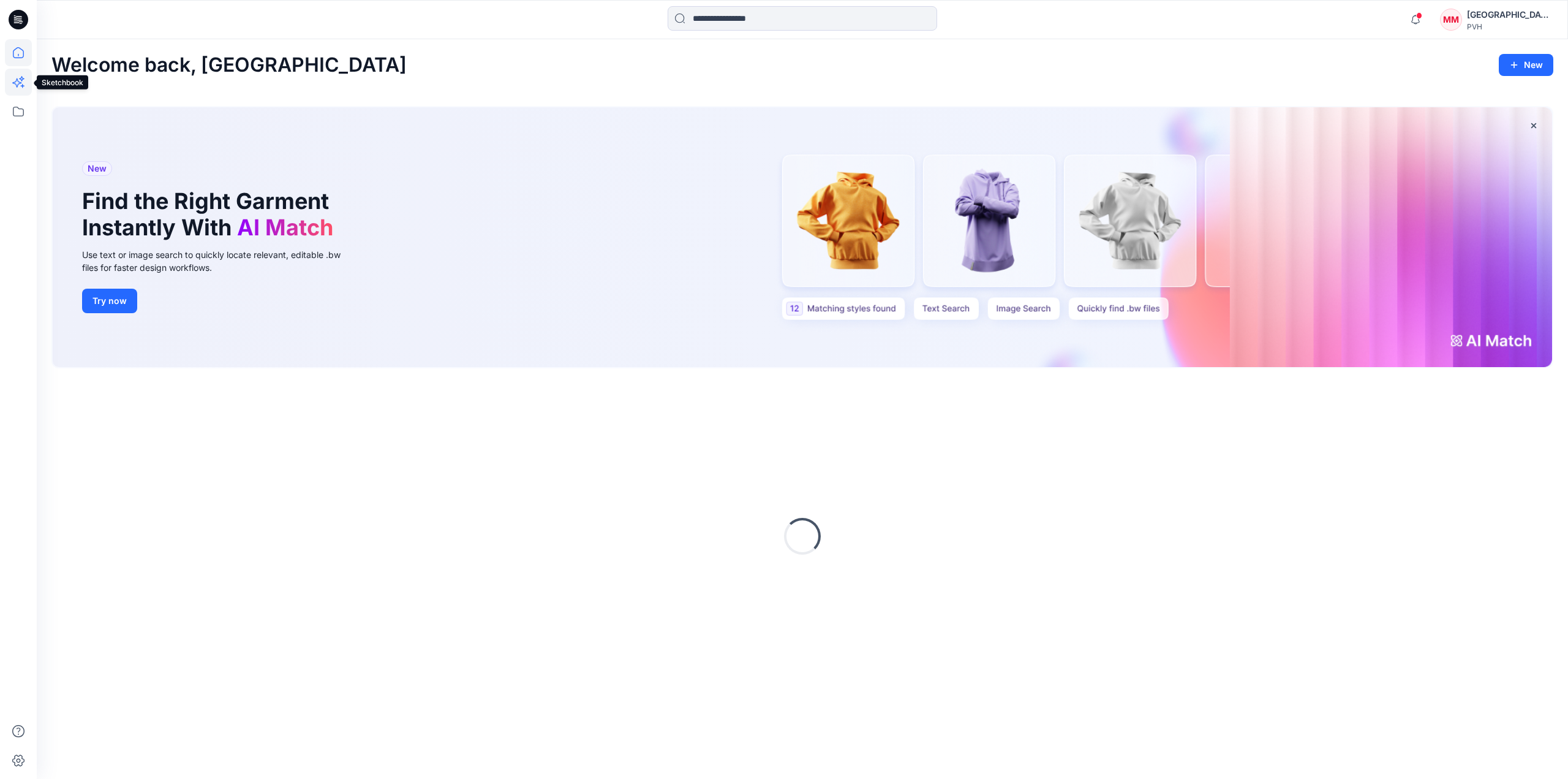
click at [17, 85] on icon at bounding box center [17, 84] width 9 height 9
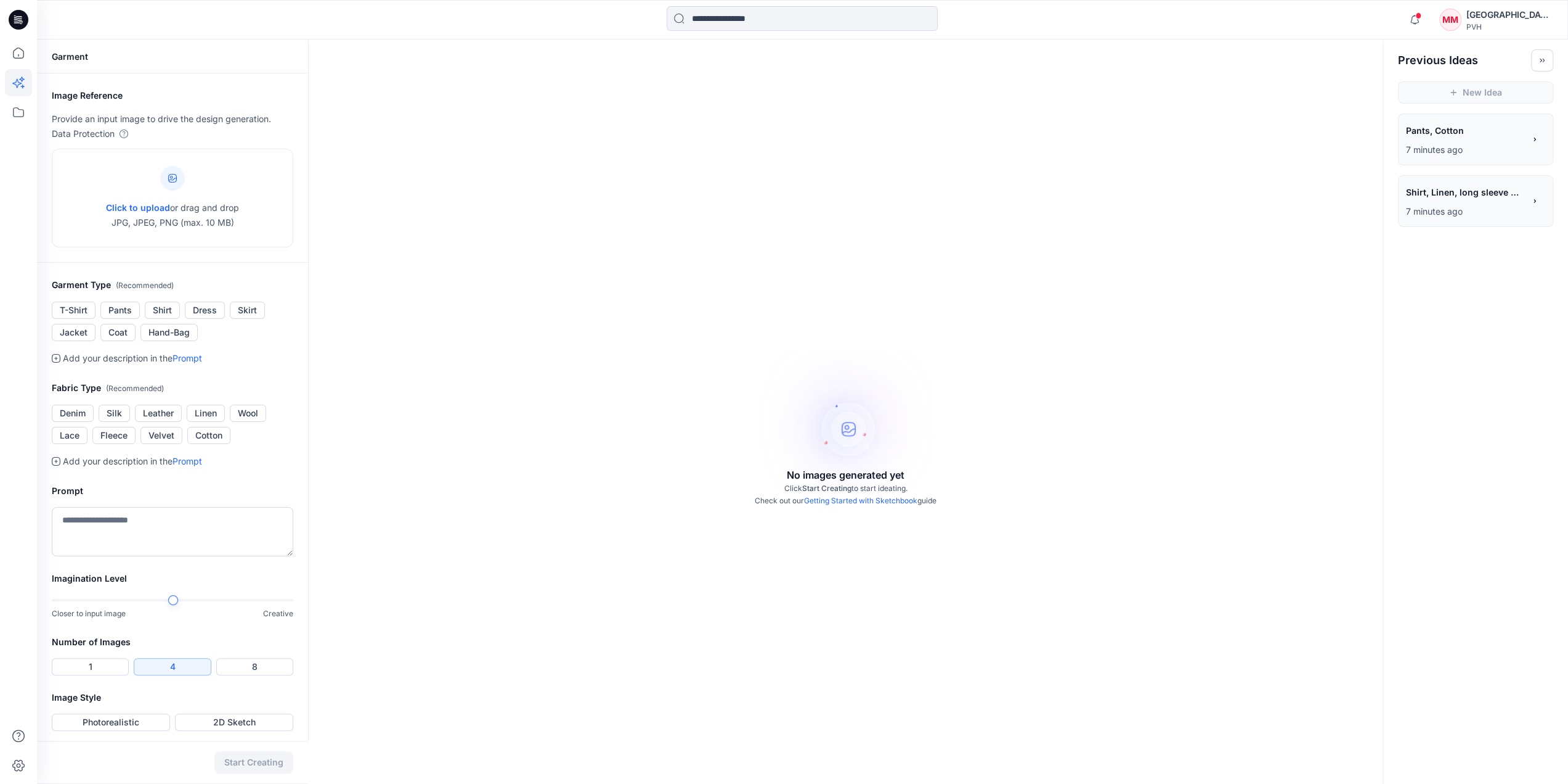
click at [25, 26] on icon at bounding box center [18, 19] width 20 height 20
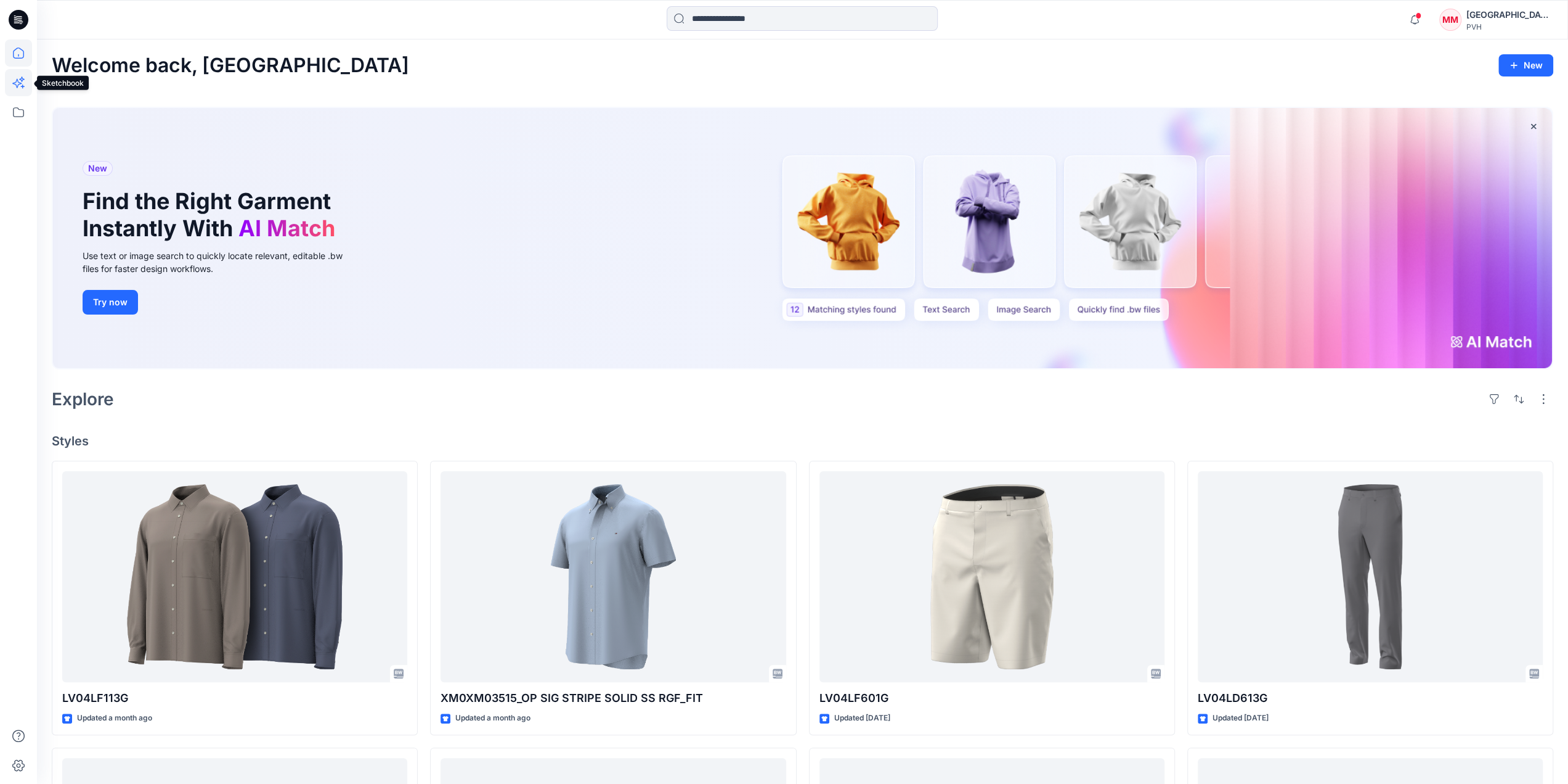
click at [17, 77] on icon at bounding box center [18, 82] width 27 height 27
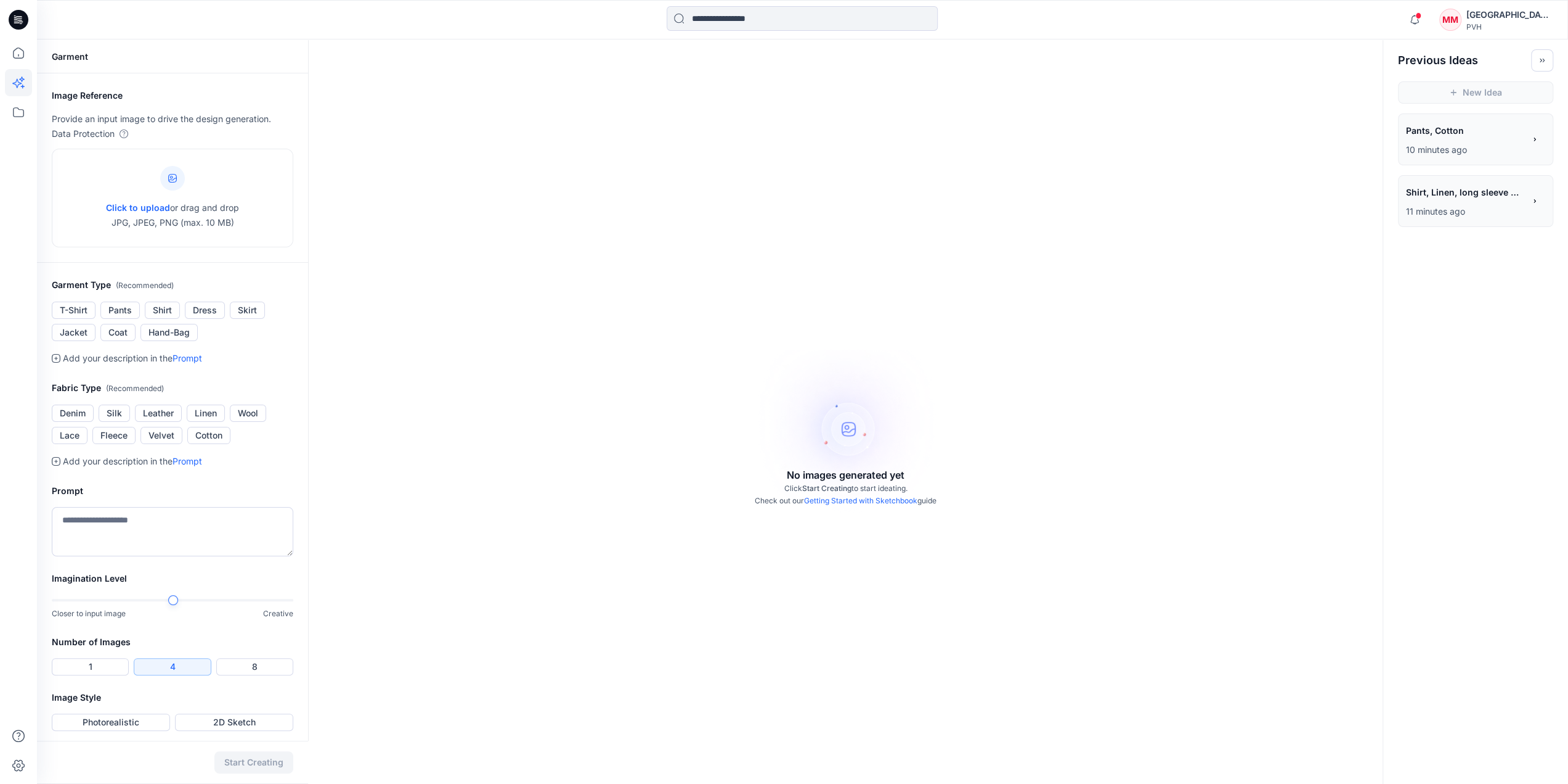
click at [1536, 199] on icon at bounding box center [1535, 200] width 8 height 9
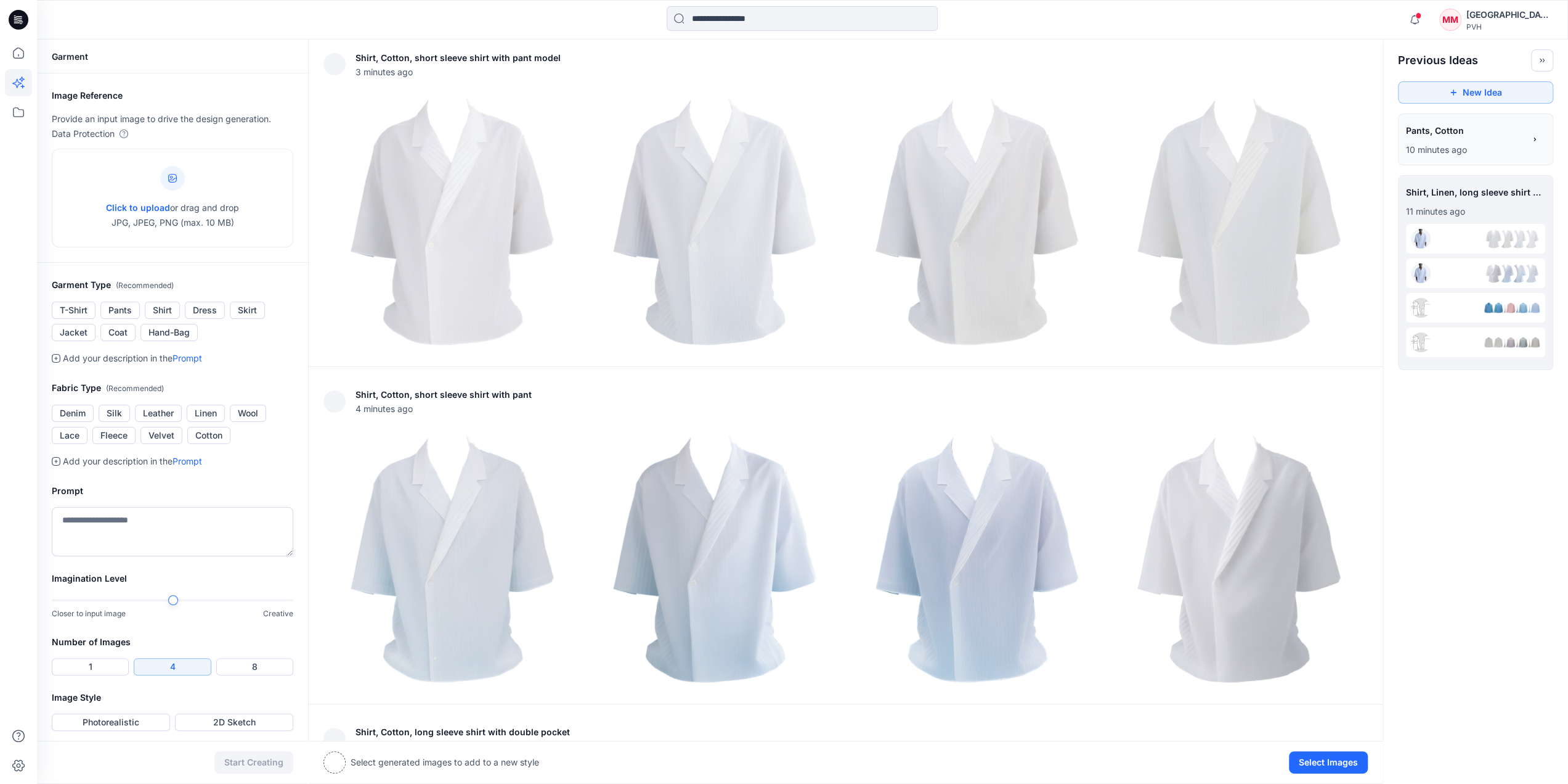
drag, startPoint x: 1466, startPoint y: 200, endPoint x: 1499, endPoint y: 543, distance: 344.6
click at [1499, 543] on div "**********" at bounding box center [802, 730] width 1531 height 1381
click at [1498, 139] on div "**********" at bounding box center [1465, 132] width 118 height 21
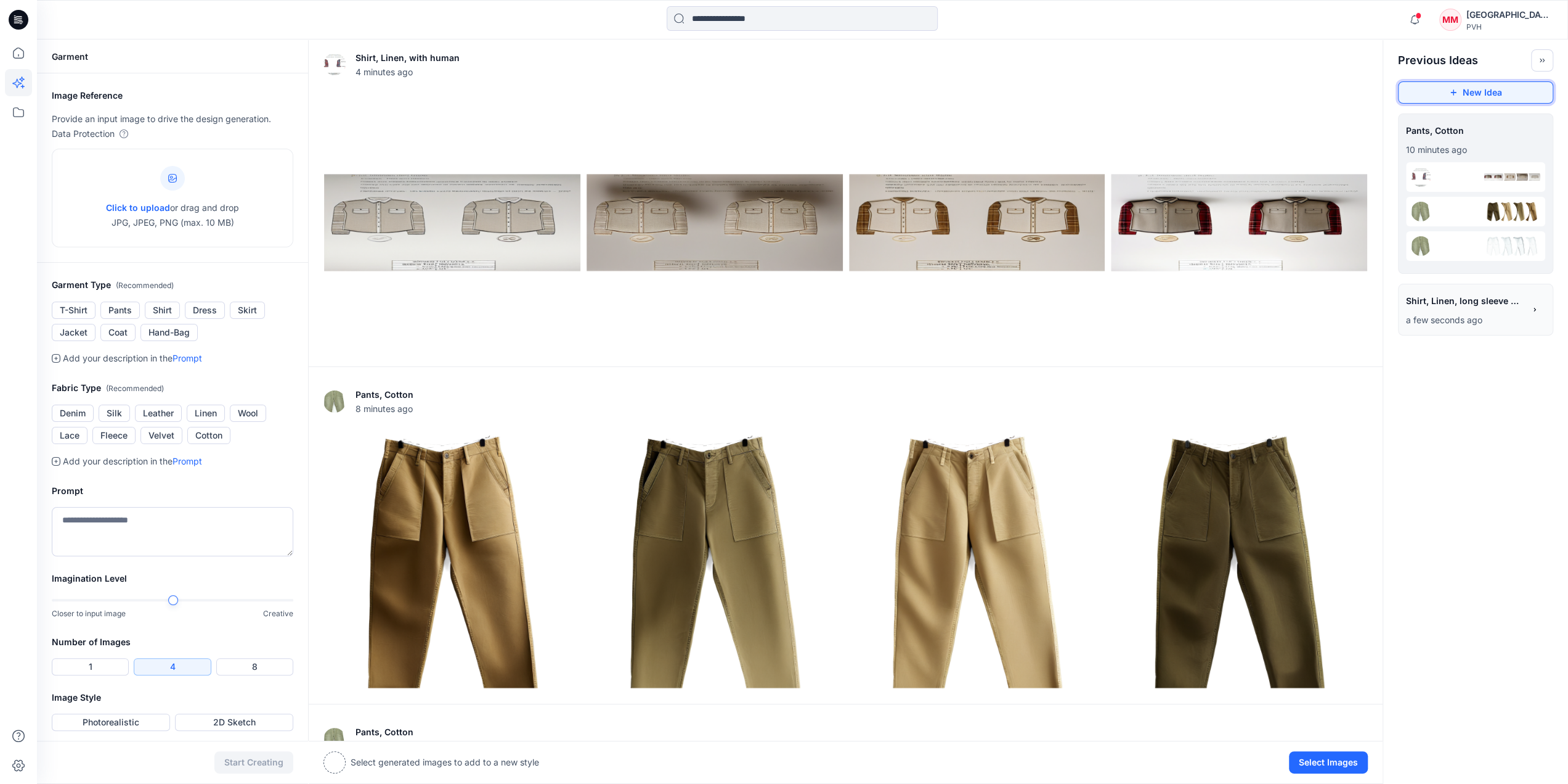
click at [1458, 96] on button "New Idea" at bounding box center [1475, 93] width 156 height 23
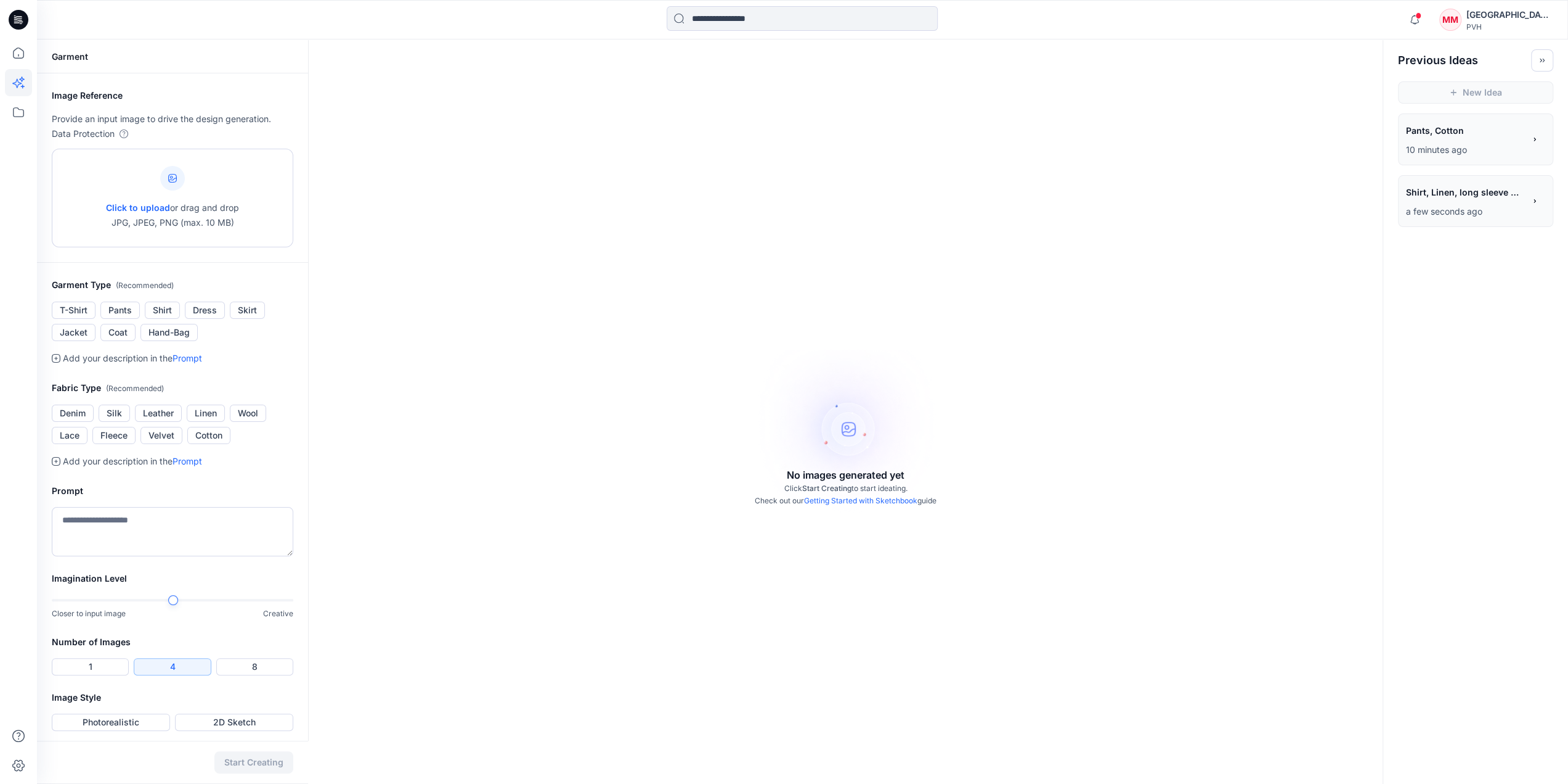
click at [170, 179] on icon at bounding box center [172, 178] width 8 height 9
type input "**********"
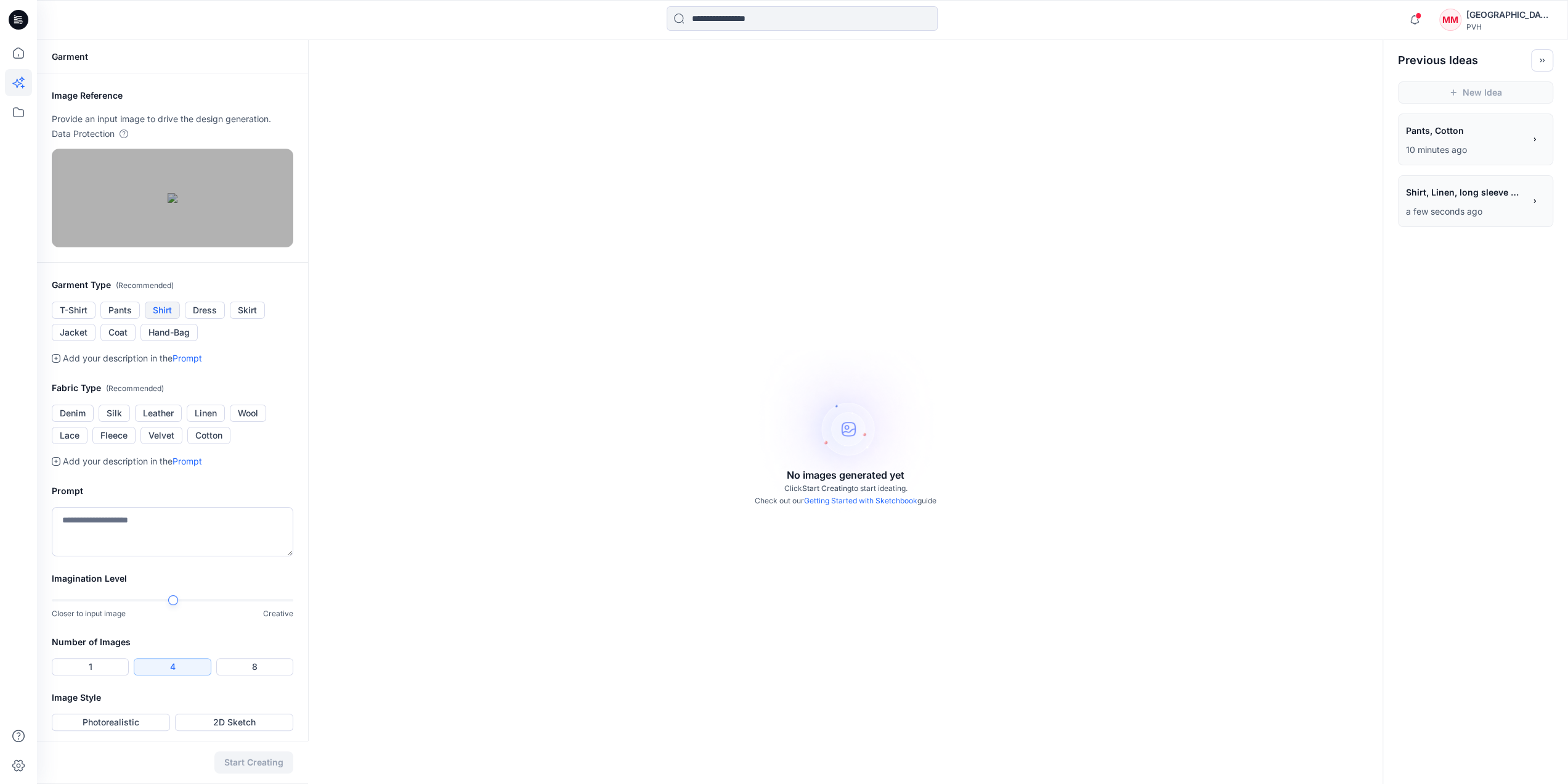
click at [157, 319] on button "Shirt" at bounding box center [161, 310] width 35 height 17
click at [219, 444] on button "Cotton" at bounding box center [209, 435] width 43 height 17
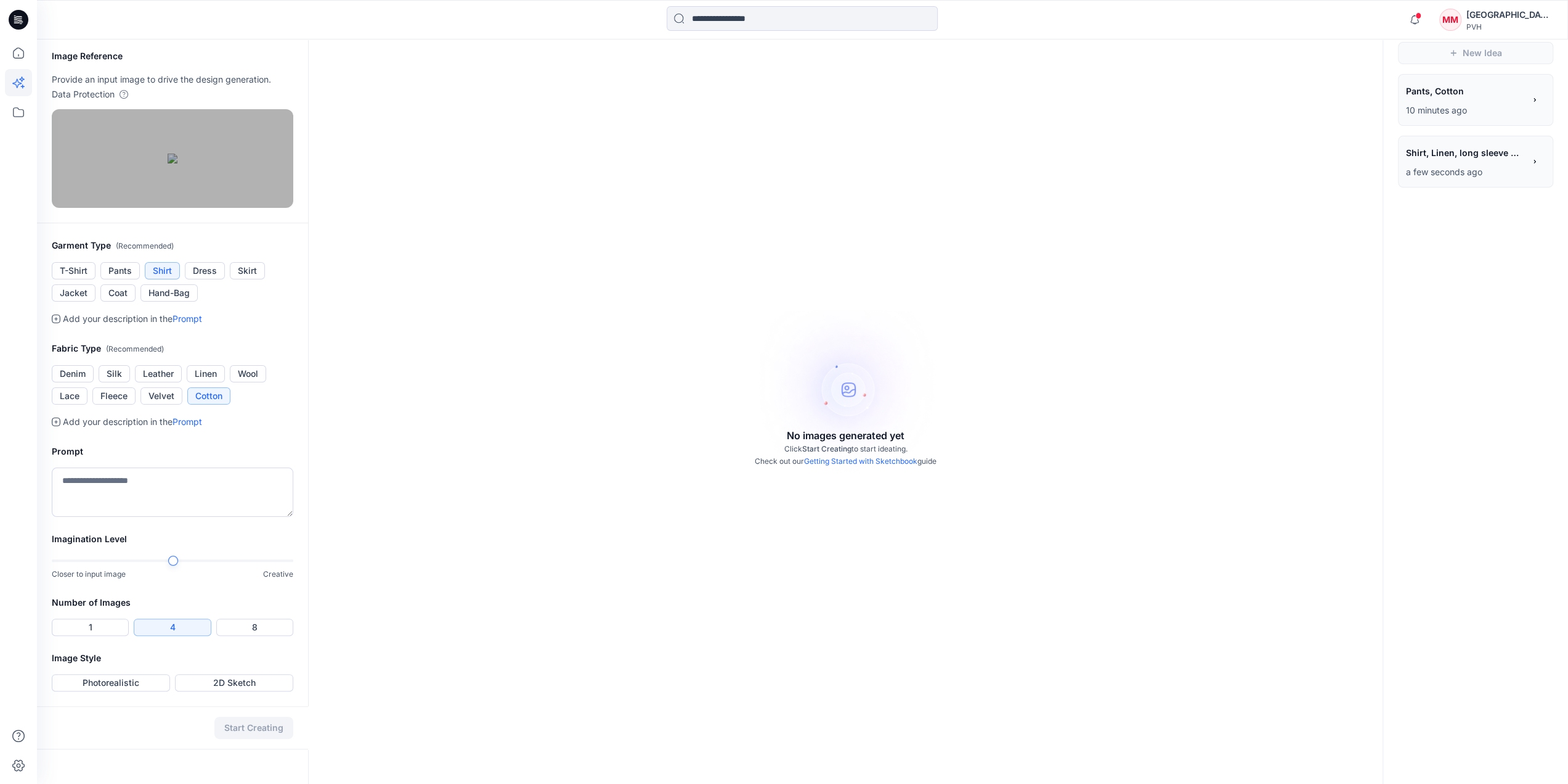
scroll to position [61, 0]
click at [154, 517] on textarea at bounding box center [173, 492] width 242 height 49
click at [148, 517] on textarea "**********" at bounding box center [173, 492] width 242 height 49
click at [258, 517] on textarea "**********" at bounding box center [173, 492] width 242 height 49
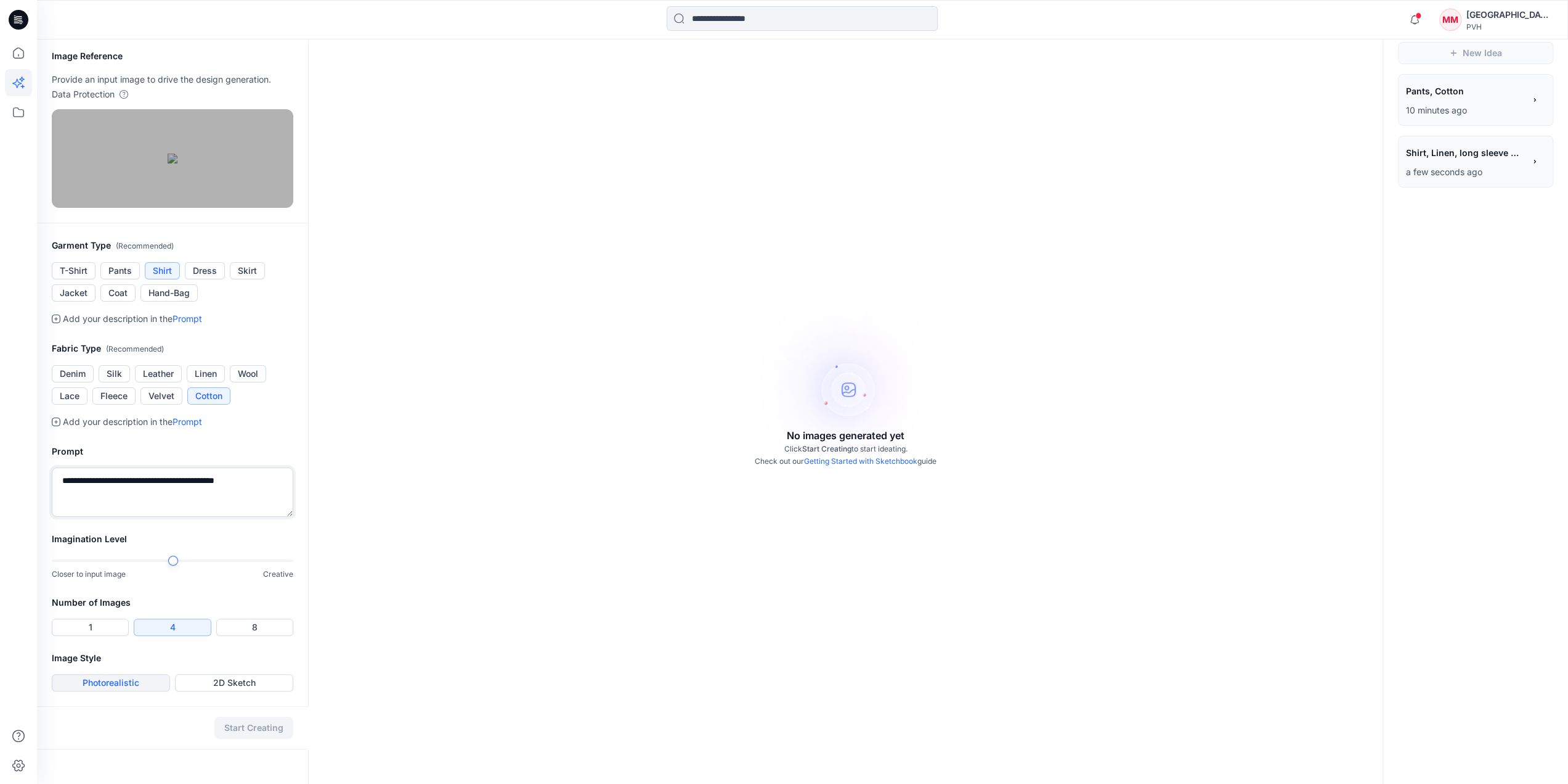
type textarea "**********"
click at [117, 691] on button "Photorealistic" at bounding box center [110, 683] width 118 height 17
click at [202, 565] on div at bounding box center [173, 560] width 242 height 9
click at [261, 739] on button "Start Creating" at bounding box center [254, 728] width 79 height 23
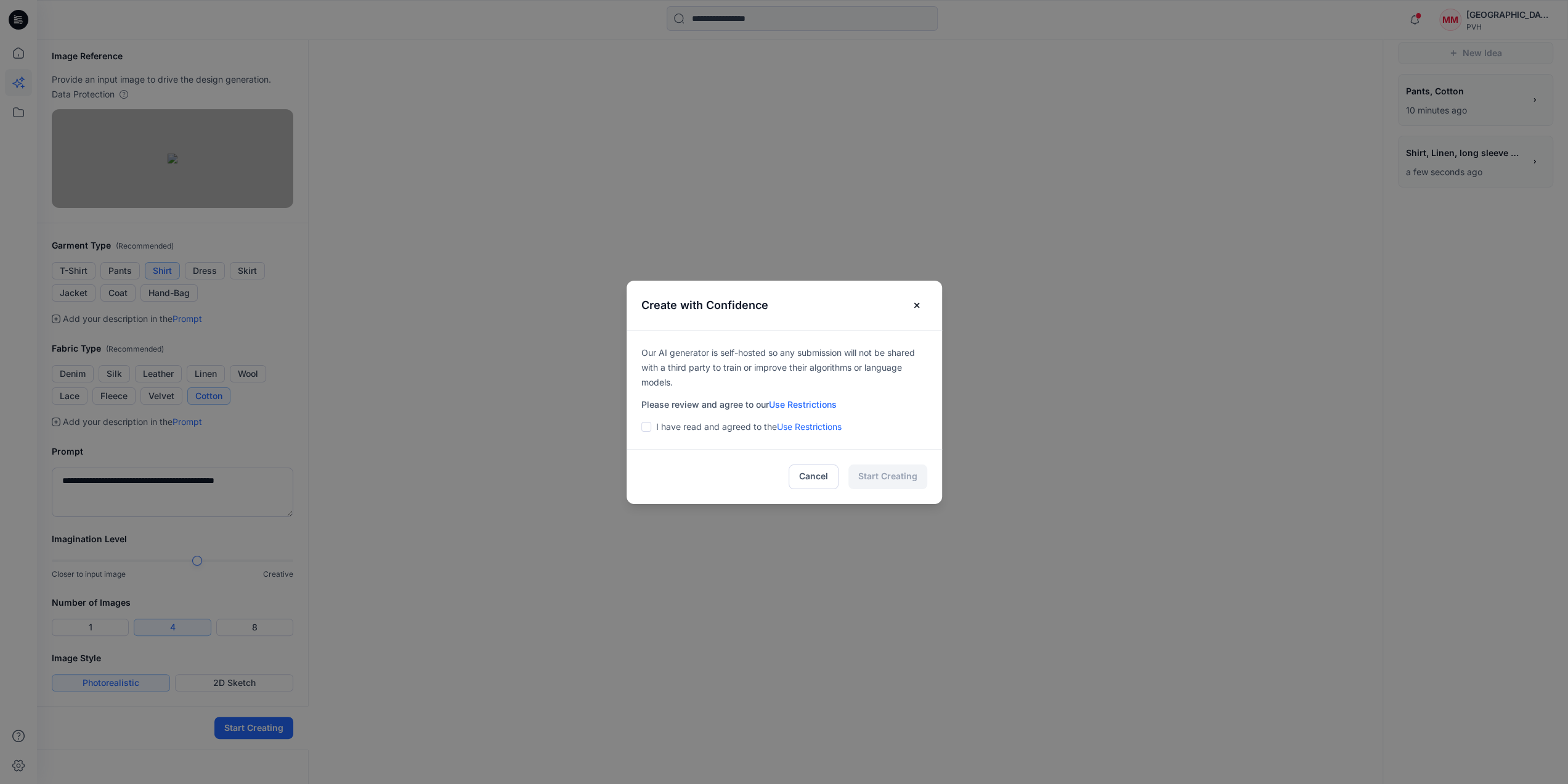
click at [649, 430] on span at bounding box center [647, 427] width 9 height 9
click at [878, 478] on button "Start Creating" at bounding box center [888, 477] width 79 height 25
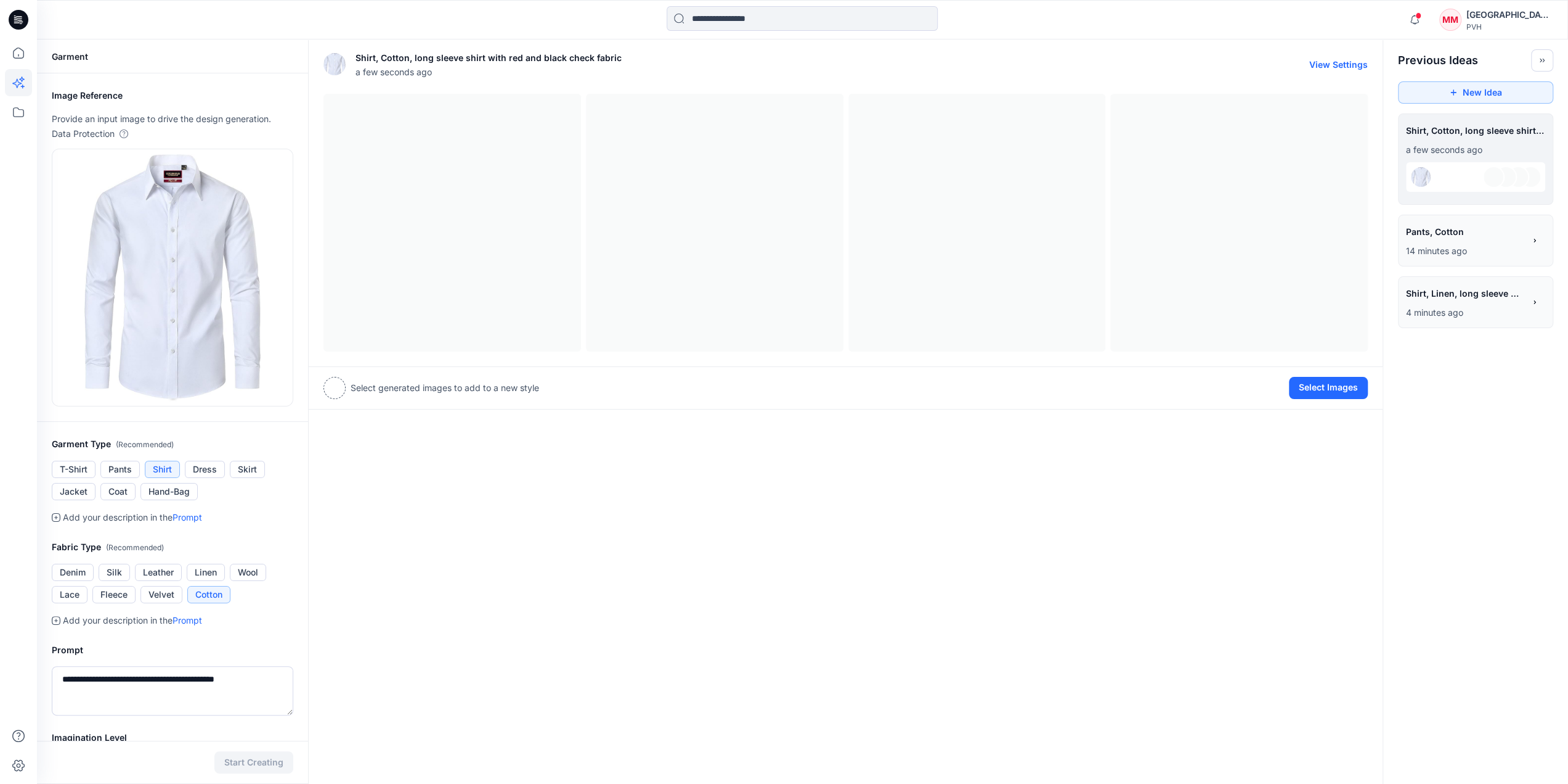
click at [416, 259] on div at bounding box center [846, 222] width 1045 height 258
click at [436, 208] on div at bounding box center [846, 222] width 1045 height 258
click at [419, 161] on div at bounding box center [846, 222] width 1045 height 258
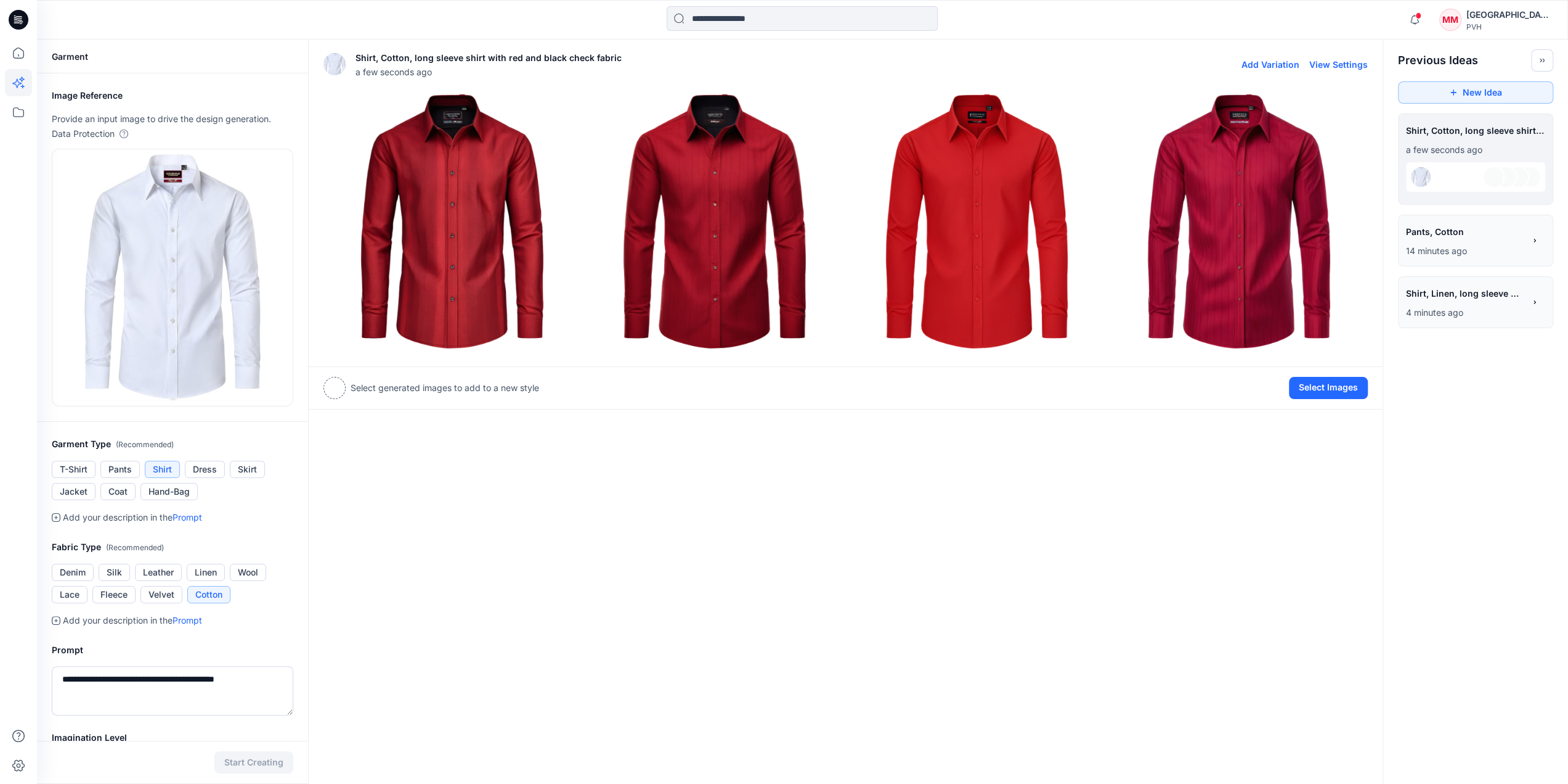
click at [434, 100] on div "Shirt, Cotton, long sleeve shirt with red and black check fabric a few seconds …" at bounding box center [846, 205] width 1074 height 322
click at [388, 377] on div "Select generated images to add to a new style" at bounding box center [431, 388] width 215 height 23
click at [362, 94] on div at bounding box center [452, 222] width 258 height 258
drag, startPoint x: 152, startPoint y: 684, endPoint x: 204, endPoint y: 676, distance: 52.6
click at [204, 676] on textarea "**********" at bounding box center [173, 690] width 242 height 49
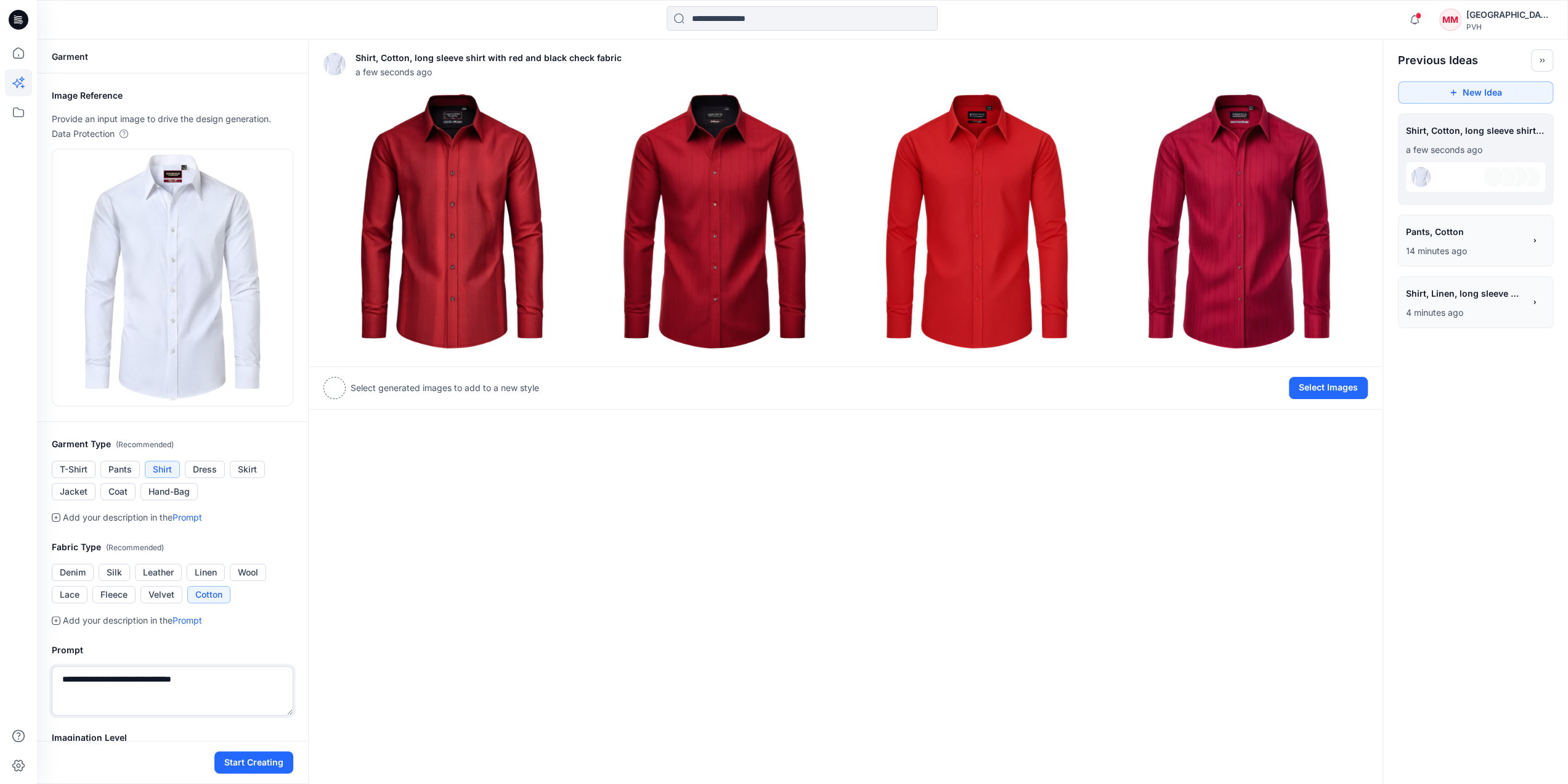
click at [209, 674] on textarea "**********" at bounding box center [173, 690] width 242 height 49
paste textarea "**********"
type textarea "**********"
